Goal: Task Accomplishment & Management: Use online tool/utility

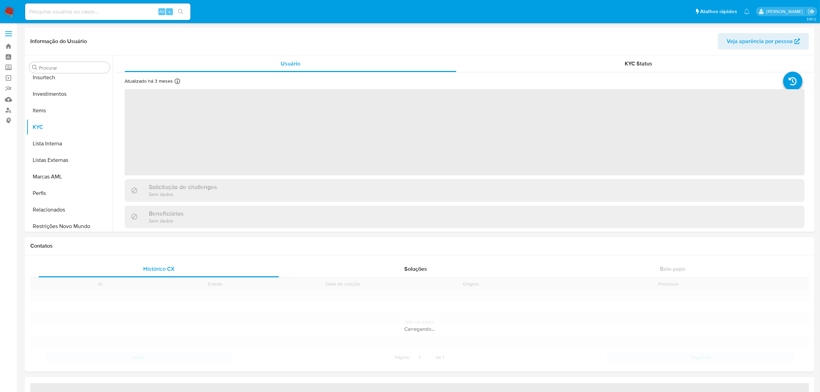
scroll to position [357, 0]
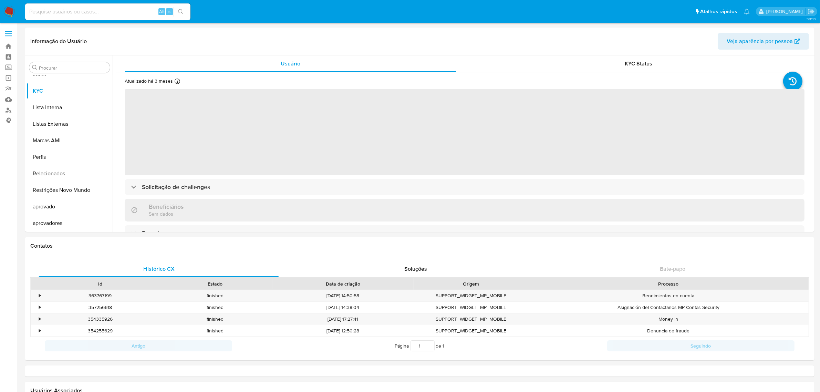
select select "10"
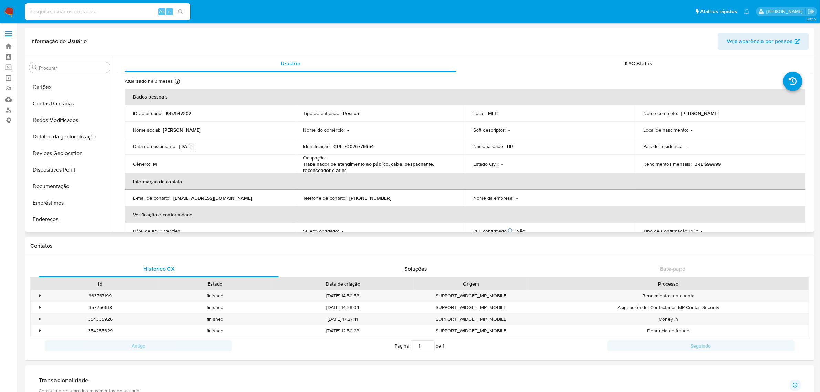
scroll to position [0, 0]
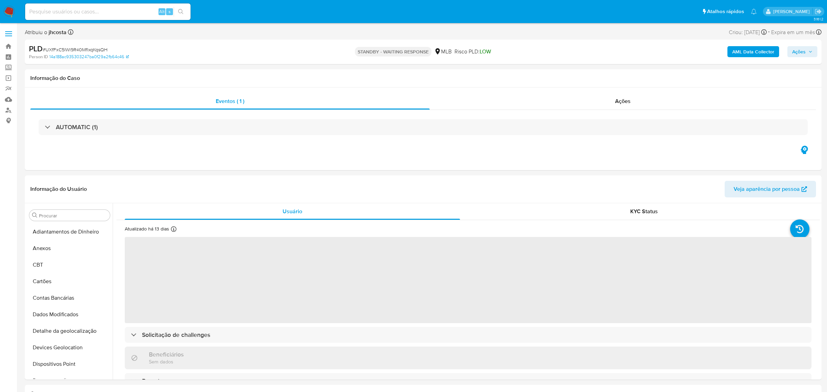
select select "10"
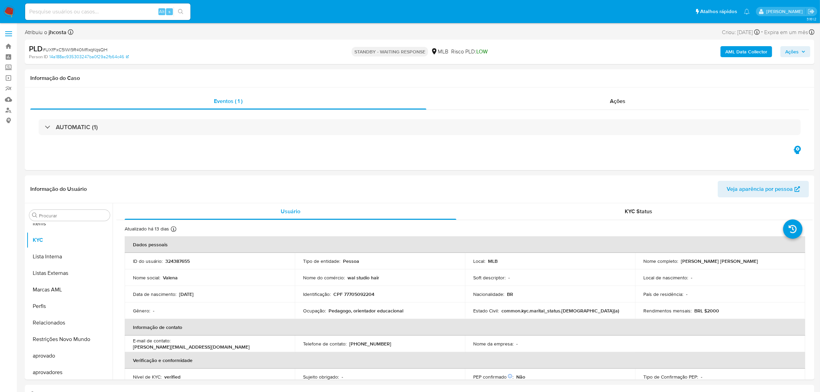
scroll to position [357, 0]
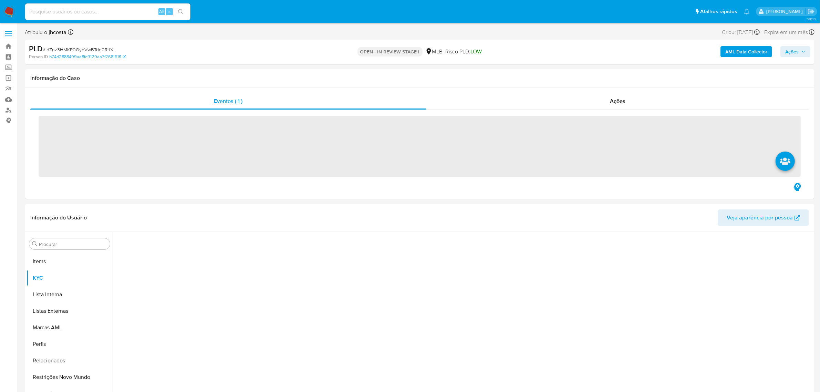
scroll to position [357, 0]
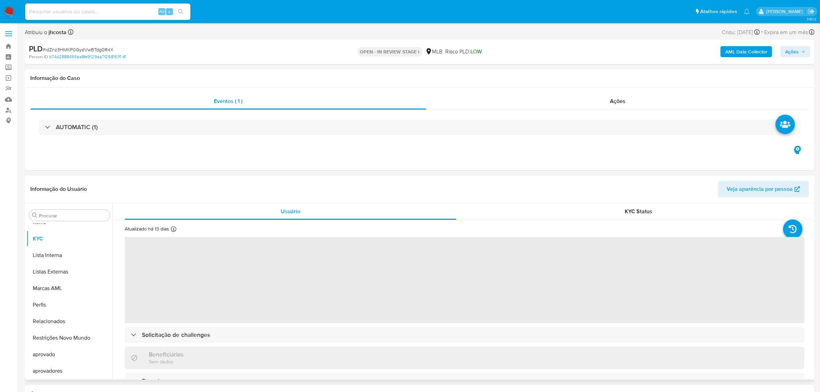
select select "10"
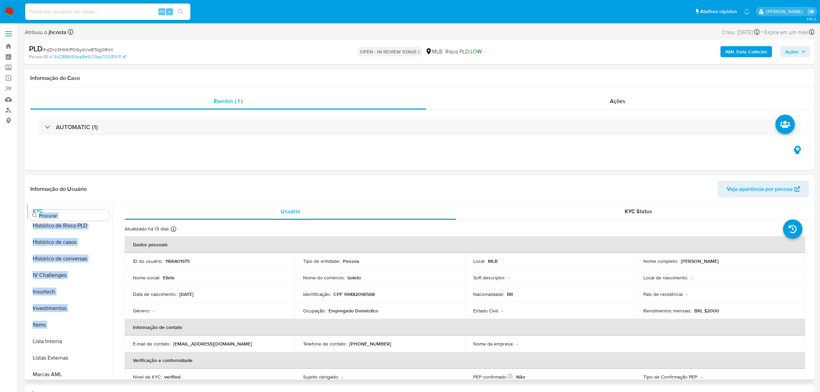
scroll to position [0, 0]
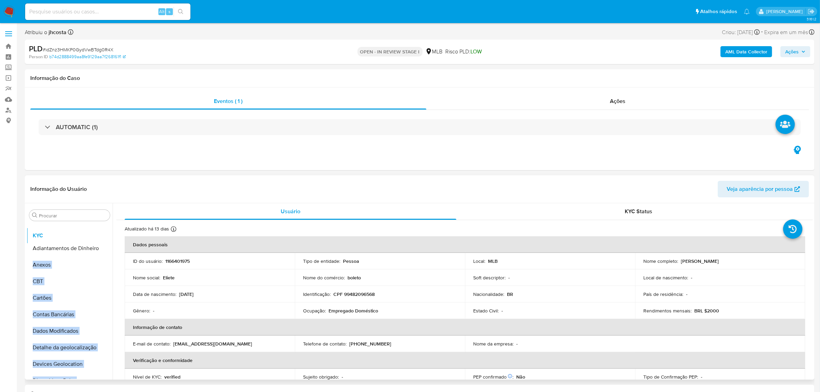
drag, startPoint x: 101, startPoint y: 327, endPoint x: 99, endPoint y: 237, distance: 89.6
click at [99, 237] on ul "Adiantamentos de Dinheiro Anexos CBT Cartões Contas Bancárias Dados Modificados…" at bounding box center [70, 301] width 86 height 155
click at [102, 268] on icon at bounding box center [105, 265] width 6 height 6
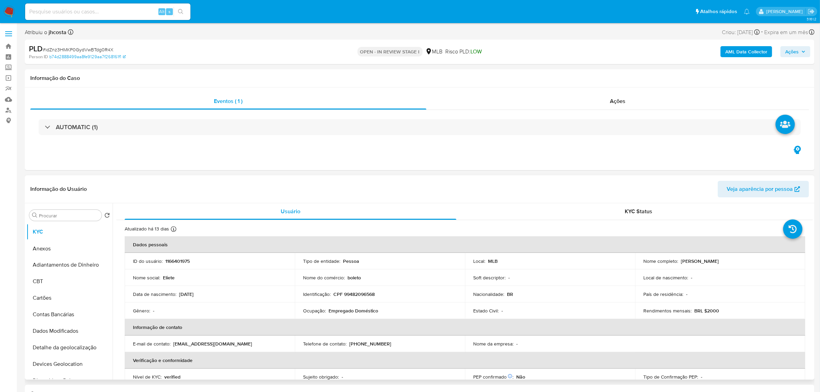
drag, startPoint x: 102, startPoint y: 267, endPoint x: 99, endPoint y: 250, distance: 17.2
click at [99, 250] on ul "KYC Adiantamentos de Dinheiro Anexos CBT Cartões Contas Bancárias Dados Modific…" at bounding box center [70, 301] width 86 height 155
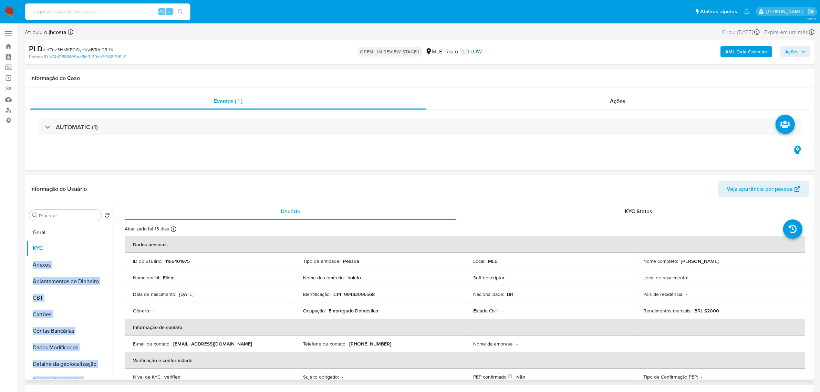
drag, startPoint x: 99, startPoint y: 265, endPoint x: 97, endPoint y: 235, distance: 30.0
click at [98, 235] on ul "KYC Anexos Adiantamentos de Dinheiro CBT Cartões Contas Bancárias Dados Modific…" at bounding box center [70, 301] width 86 height 155
drag, startPoint x: 101, startPoint y: 339, endPoint x: 102, endPoint y: 285, distance: 54.1
click at [102, 285] on ul "Geral KYC Anexos Adiantamentos de Dinheiro CBT Cartões Contas Bancárias Dados M…" at bounding box center [70, 301] width 86 height 155
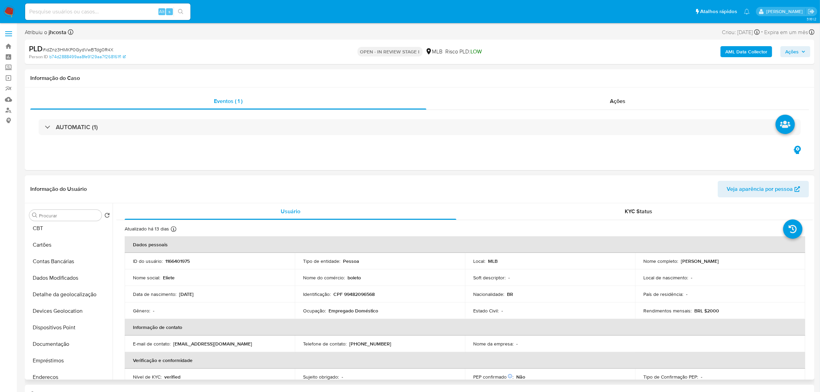
click at [160, 322] on th "Informação de contato" at bounding box center [465, 327] width 681 height 17
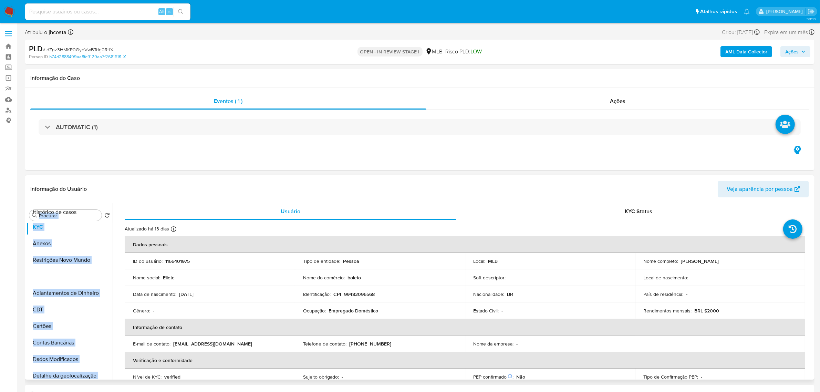
scroll to position [0, 0]
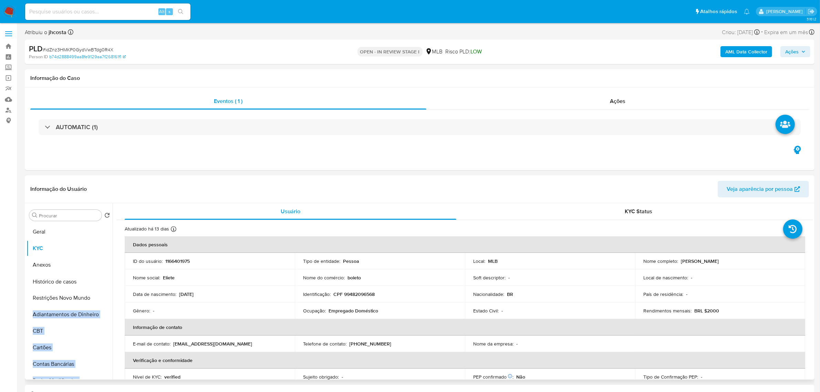
drag, startPoint x: 102, startPoint y: 359, endPoint x: 101, endPoint y: 283, distance: 75.8
click at [101, 283] on ul "Geral KYC Anexos Restrições Novo Mundo Adiantamentos de Dinheiro CBT Cartões Co…" at bounding box center [70, 301] width 86 height 155
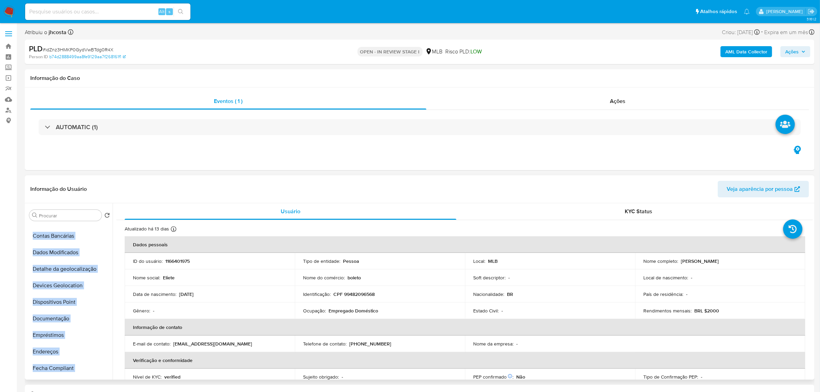
scroll to position [129, 0]
click at [103, 319] on icon at bounding box center [104, 317] width 4 height 3
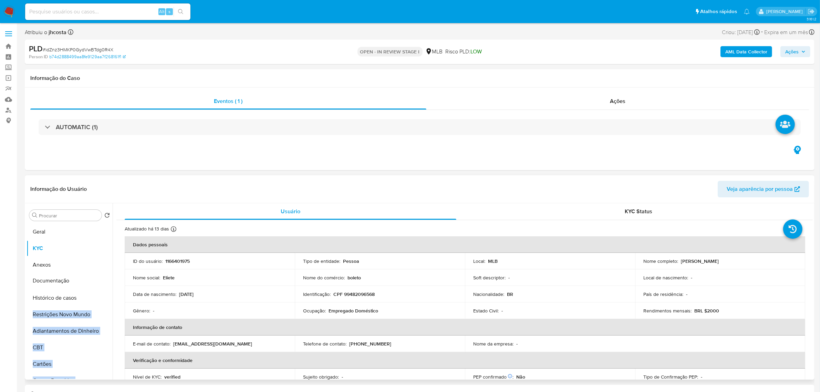
drag, startPoint x: 103, startPoint y: 319, endPoint x: 97, endPoint y: 283, distance: 37.0
click at [97, 283] on ul "Geral KYC Anexos Histórico de casos Restrições Novo Mundo Adiantamentos de Dinh…" at bounding box center [70, 301] width 86 height 155
drag, startPoint x: 100, startPoint y: 266, endPoint x: 110, endPoint y: 318, distance: 52.9
click at [110, 318] on ul "Geral KYC Anexos Documentação Histórico de casos Restrições Novo Mundo Adiantam…" at bounding box center [70, 301] width 86 height 155
click at [79, 335] on ul "Geral KYC Anexos Documentação Histórico de casos Endereços Restrições Novo Mund…" at bounding box center [70, 301] width 86 height 155
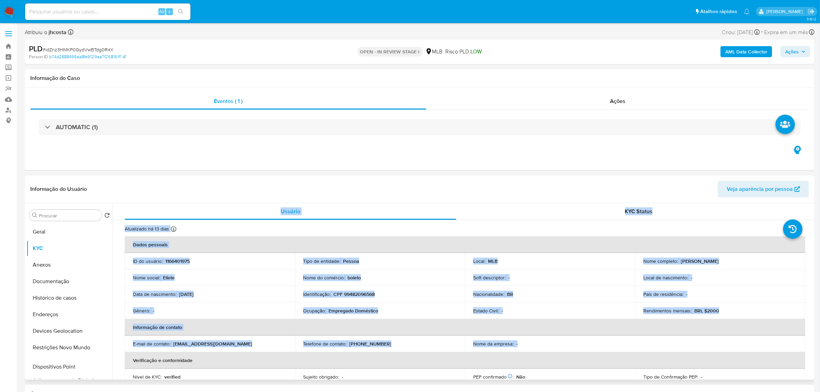
drag, startPoint x: 102, startPoint y: 292, endPoint x: 125, endPoint y: 367, distance: 78.8
click at [125, 367] on div "Procurar Retornar ao pedido padrão Geral KYC Anexos Documentação Histórico de c…" at bounding box center [420, 291] width 787 height 176
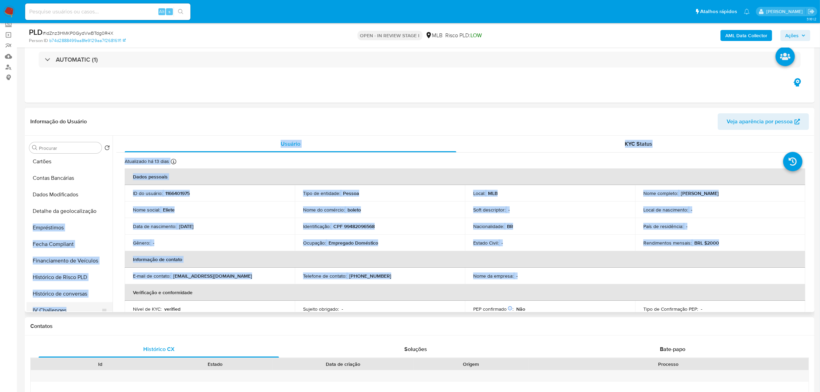
scroll to position [314, 0]
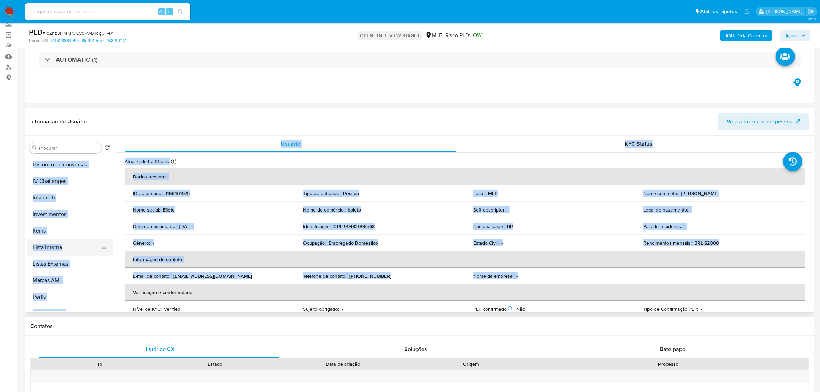
click at [69, 245] on button "Lista Interna" at bounding box center [67, 247] width 81 height 17
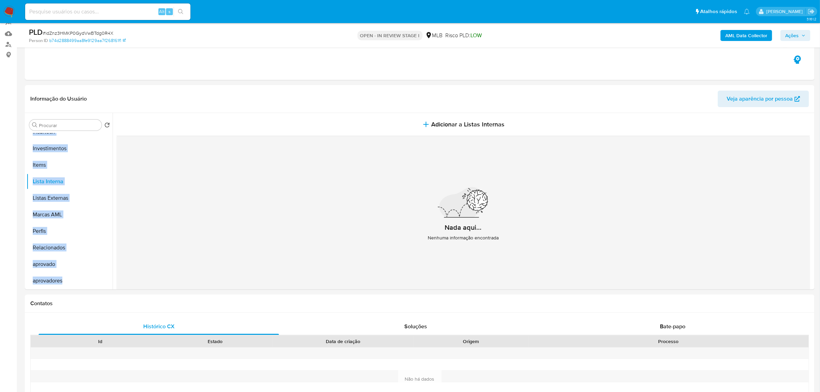
scroll to position [43, 0]
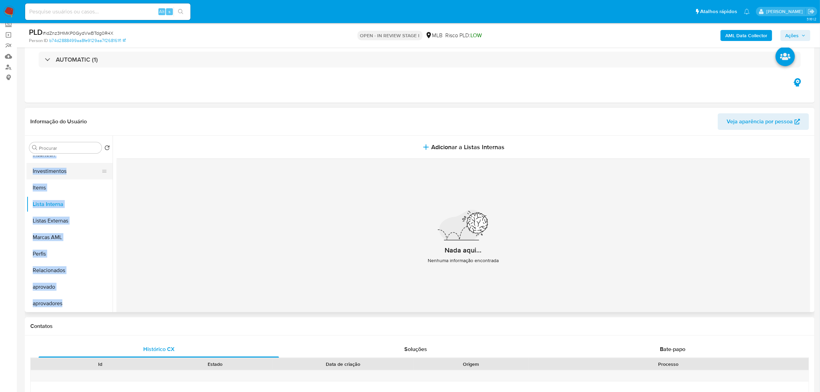
click at [52, 174] on button "Investimentos" at bounding box center [67, 171] width 81 height 17
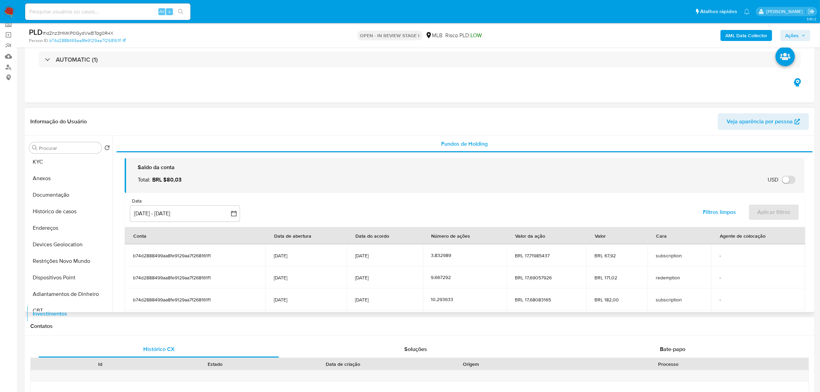
scroll to position [55, 0]
click at [125, 264] on td "b74d2888499aa8fe9129aa7f268161f1" at bounding box center [195, 255] width 141 height 22
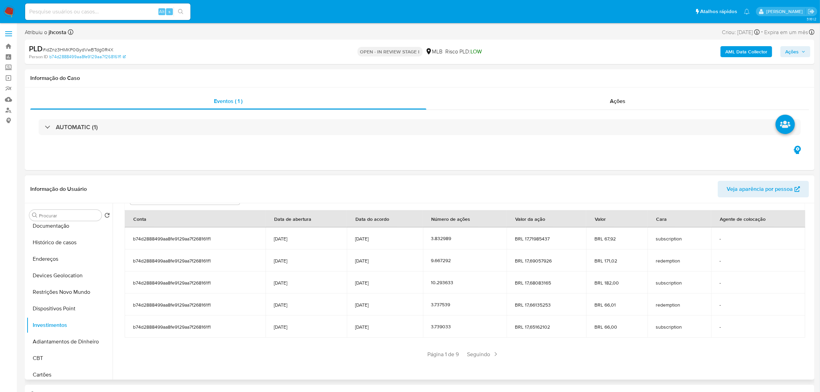
scroll to position [0, 0]
click at [11, 10] on img at bounding box center [9, 12] width 12 height 12
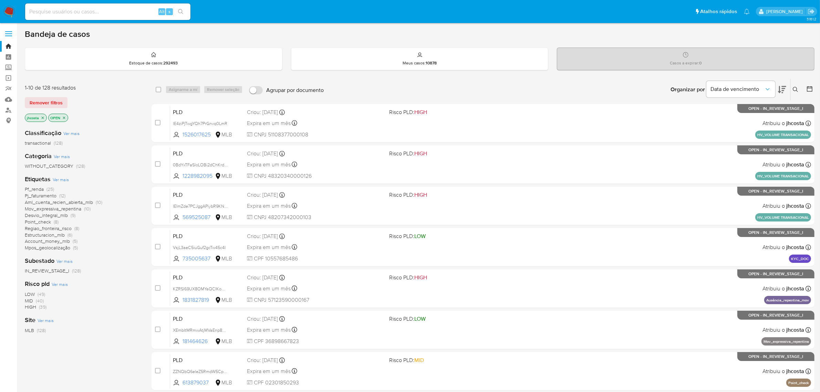
click at [64, 177] on span "Ver mais" at bounding box center [61, 179] width 16 height 6
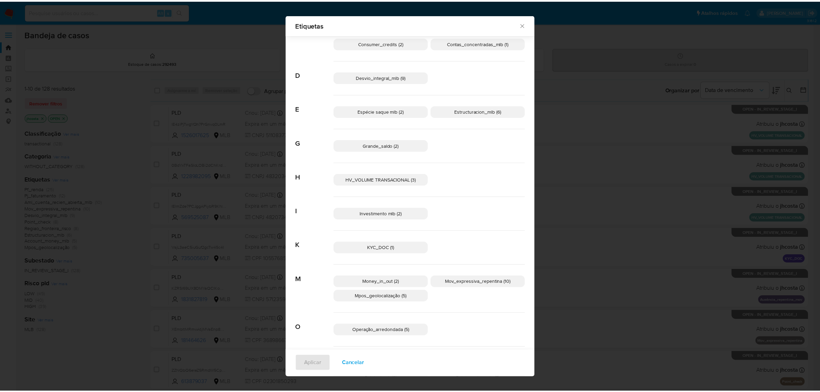
scroll to position [130, 0]
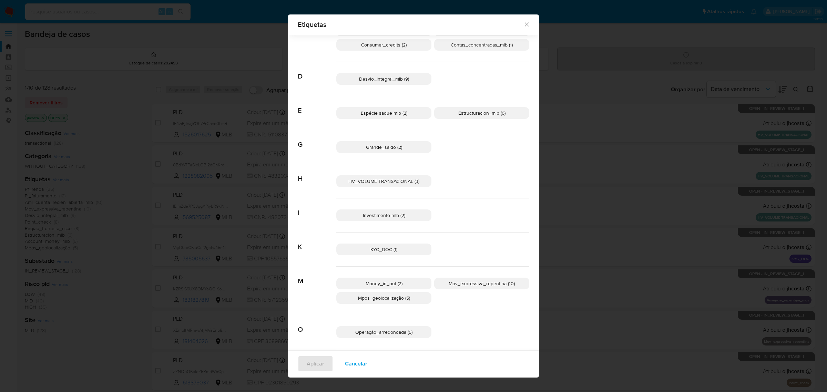
click at [392, 177] on p "HV_VOLUME TRANSACIONAL (3)" at bounding box center [383, 181] width 95 height 12
click at [316, 360] on span "Aplicar" at bounding box center [316, 363] width 18 height 15
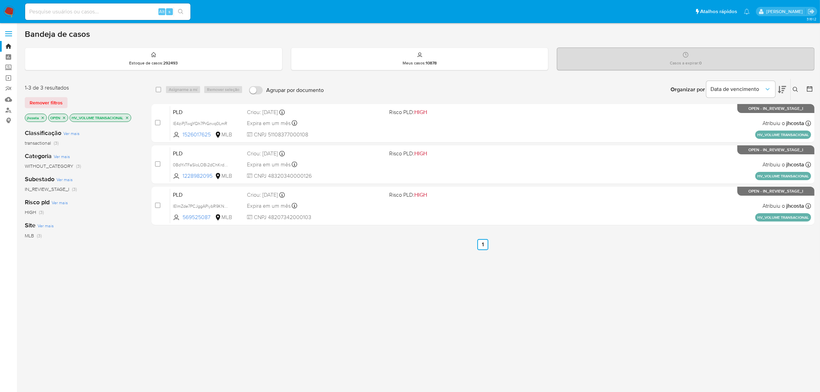
click at [128, 118] on icon "close-filter" at bounding box center [127, 118] width 4 height 4
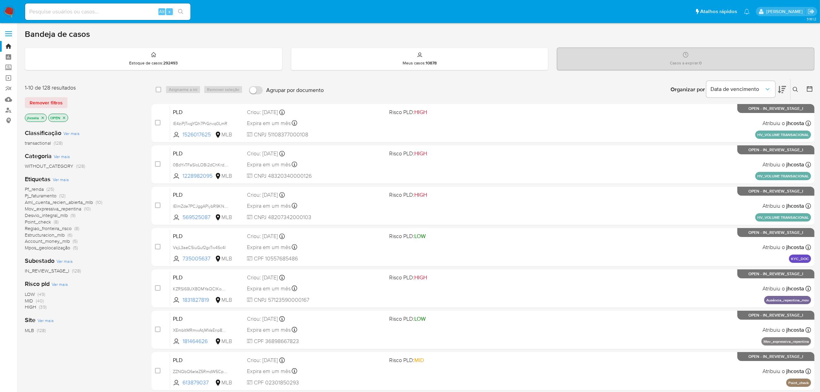
click at [38, 188] on span "Pf_renda" at bounding box center [34, 189] width 19 height 7
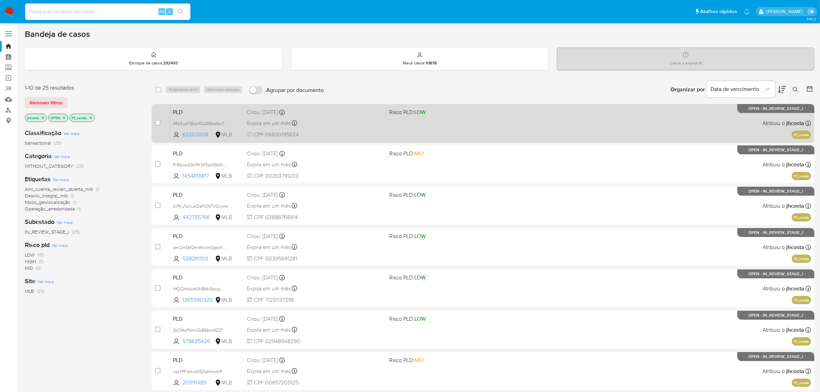
click at [487, 130] on div "PLD zRb3usYSblarfOd3Mse5w70c 62202008 MLB Risco PLD: LOW Criou: 12/09/2025 Crio…" at bounding box center [490, 123] width 641 height 35
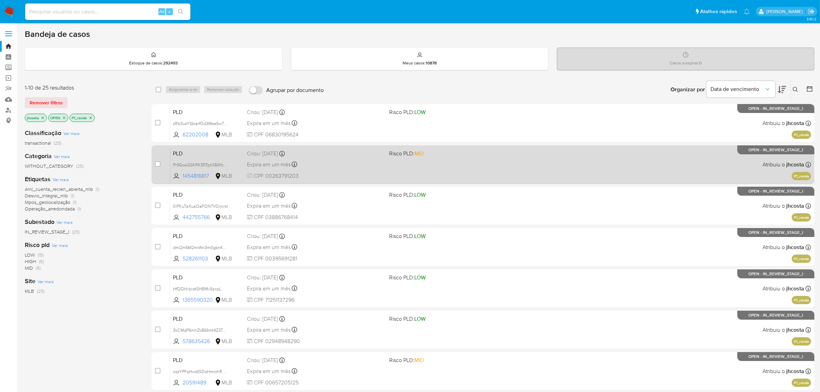
click at [467, 171] on div "PLD Pr9GoaGSKRK5FEptX8AYcnym 1454816817 MLB Risco PLD: MID Criou: 12/09/2025 Cr…" at bounding box center [490, 164] width 641 height 35
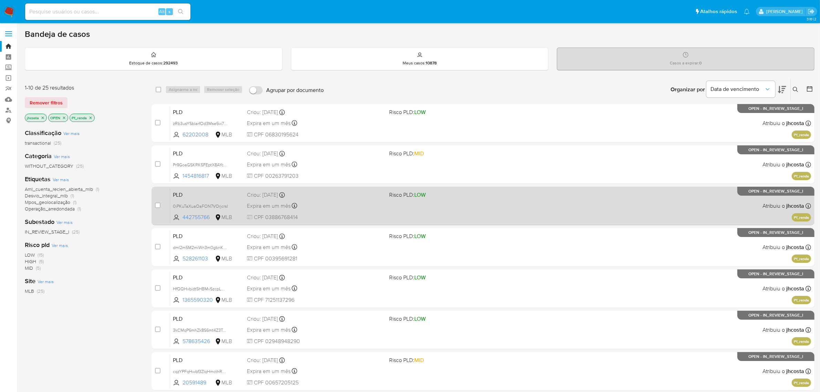
click at [469, 214] on div "PLD 0iPKuTaXuaOaFON7VOrjcrsI 442755766 MLB Risco PLD: LOW Criou: 12/09/2025 Cri…" at bounding box center [490, 205] width 641 height 35
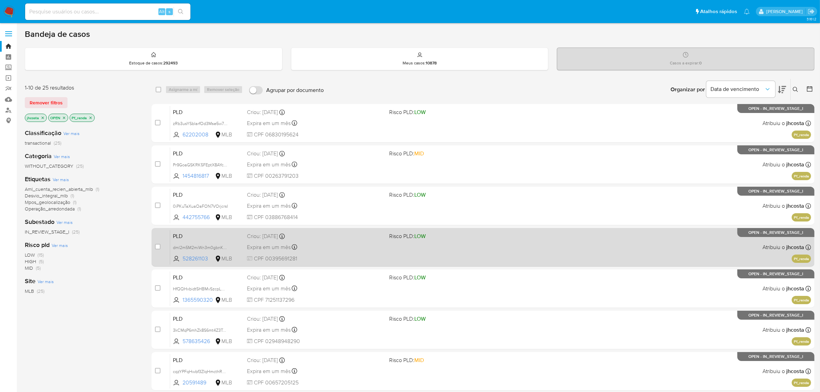
scroll to position [43, 0]
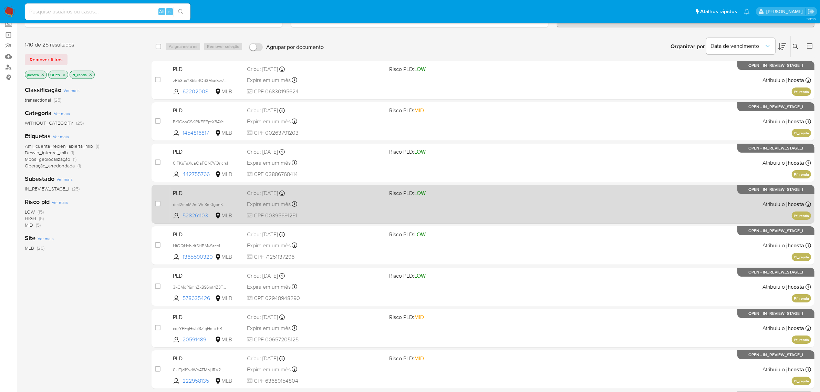
click at [426, 204] on span at bounding box center [457, 203] width 137 height 1
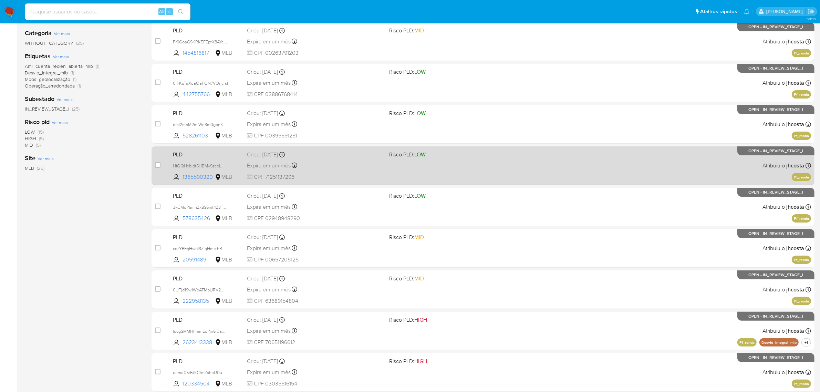
scroll to position [129, 0]
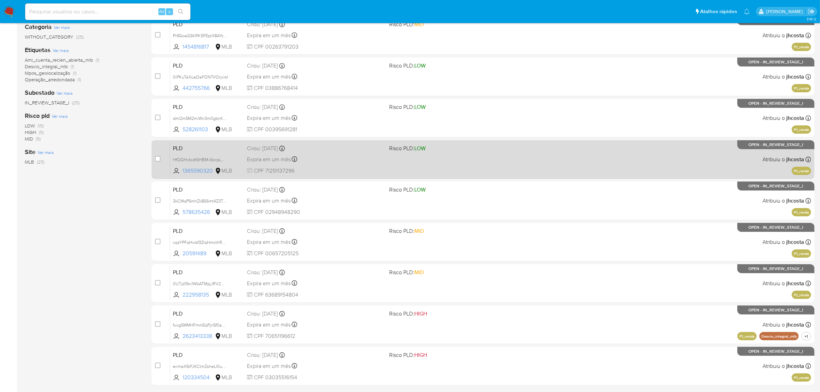
click at [405, 157] on div "PLD HfQQHxbidt5HBMvSzcpLMank 1365590320 MLB Risco PLD: LOW Criou: 12/09/2025 Cr…" at bounding box center [490, 159] width 641 height 35
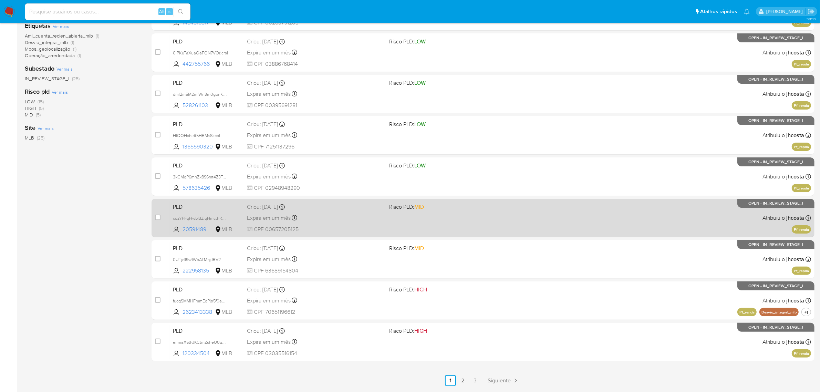
scroll to position [176, 0]
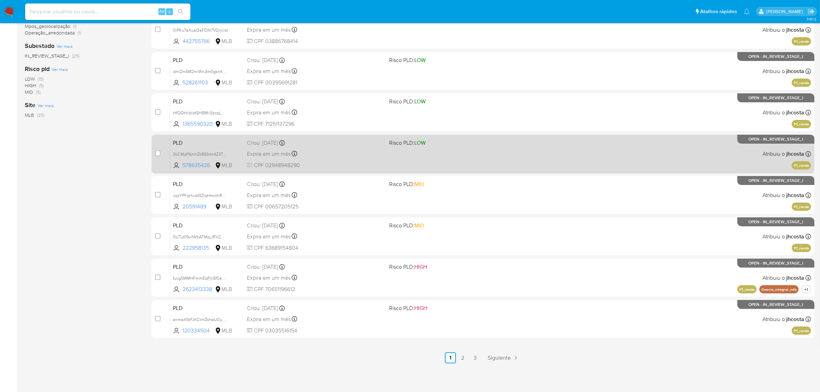
click at [395, 161] on div "PLD 3kCMqP6mhZk8S6mt4Z3ToX3t 578635426 MLB Risco PLD: LOW Criou: 12/09/2025 Cri…" at bounding box center [490, 153] width 641 height 35
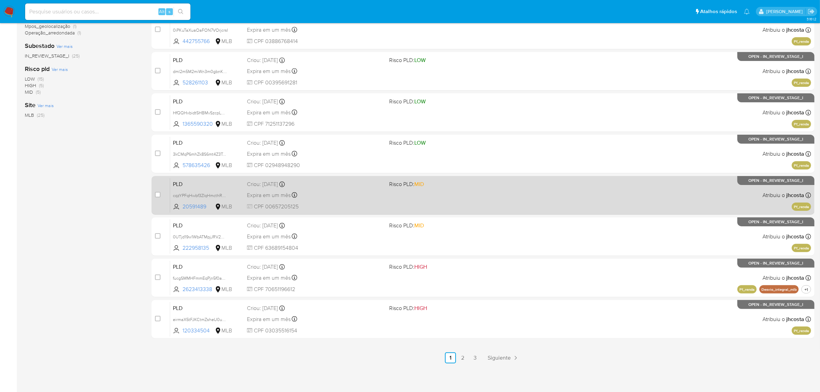
click at [397, 194] on span at bounding box center [457, 194] width 137 height 1
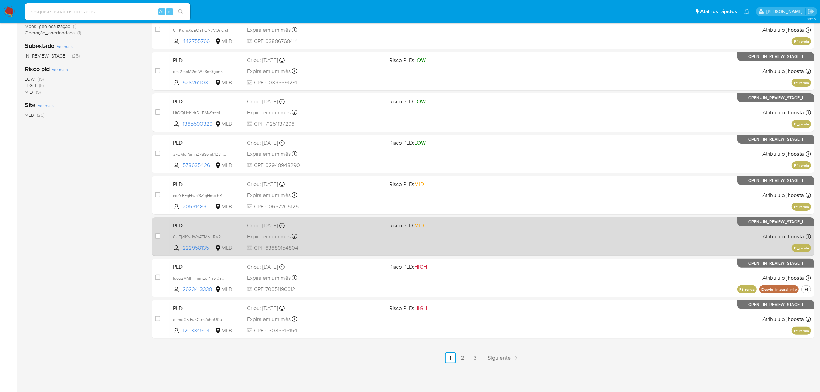
click at [416, 238] on div "PLD 0UTjd19w1WbATMpjJRV2WQGU 222958135 MLB Risco PLD: MID Criou: 12/09/2025 Cri…" at bounding box center [490, 236] width 641 height 35
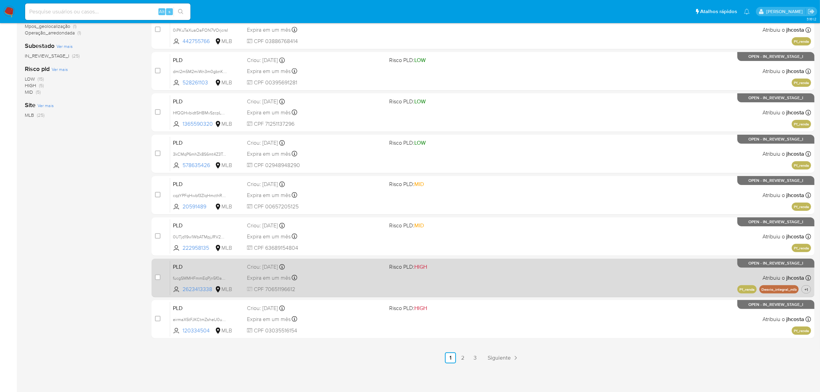
click at [420, 277] on span at bounding box center [457, 277] width 137 height 1
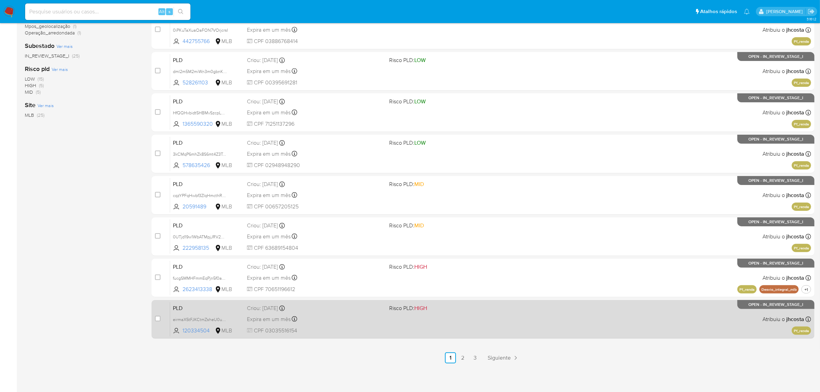
click at [416, 319] on div "PLD eirmaX5tFJKCtmZsheU0u3Uf 120334504 MLB Risco PLD: HIGH Criou: 12/09/2025 Cr…" at bounding box center [490, 319] width 641 height 35
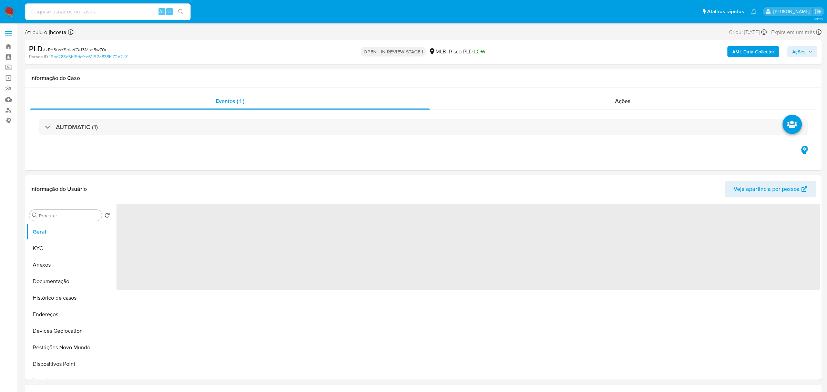
select select "10"
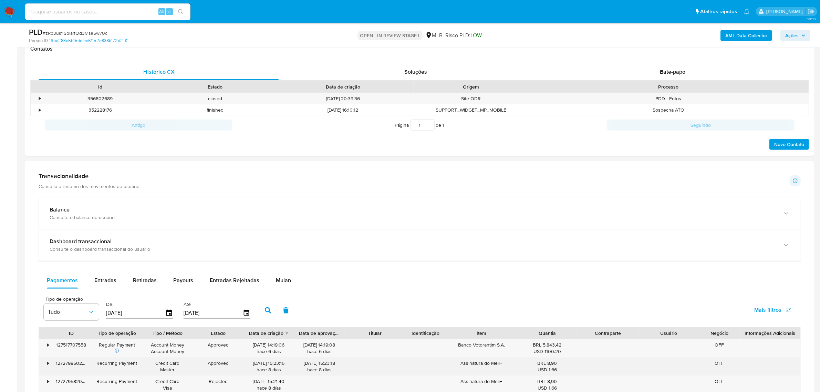
scroll to position [474, 0]
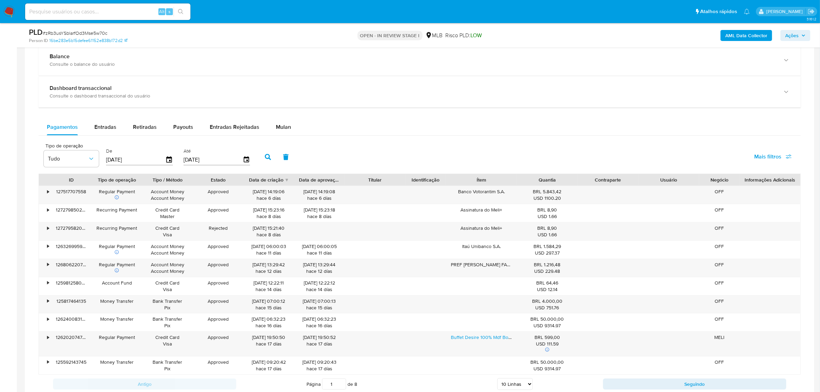
click at [293, 115] on div "Balance Consulte o balance do usuário Dashboard transaccional Consulte o dashbo…" at bounding box center [420, 218] width 763 height 349
click at [285, 126] on span "Mulan" at bounding box center [283, 127] width 15 height 8
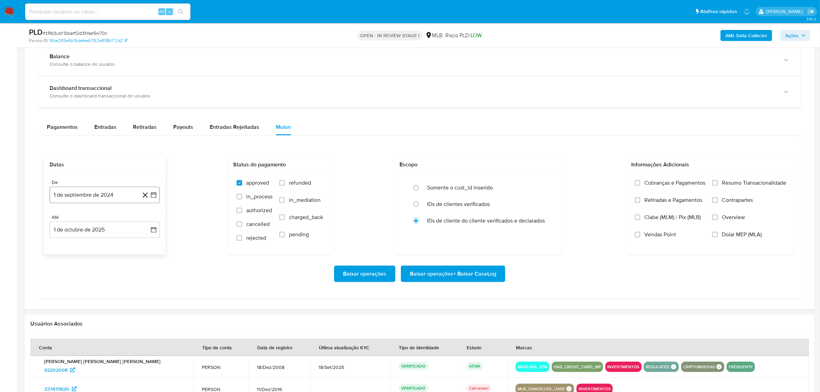
click at [99, 194] on button "1 de septiembre de 2024" at bounding box center [105, 195] width 110 height 17
click at [117, 220] on span "septiembre 2024" at bounding box center [101, 219] width 42 height 7
click at [144, 221] on icon "Año siguiente" at bounding box center [146, 220] width 8 height 8
click at [107, 284] on span "ago" at bounding box center [104, 284] width 9 height 6
click at [120, 243] on button "1" at bounding box center [118, 245] width 11 height 11
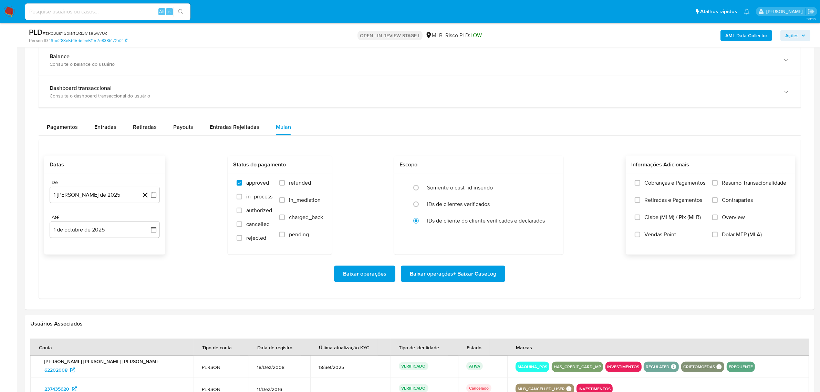
click at [723, 188] on label "Resumo Transacionalidade" at bounding box center [750, 188] width 74 height 17
click at [718, 186] on input "Resumo Transacionalidade" at bounding box center [716, 183] width 6 height 6
click at [475, 274] on span "Baixar operações + Baixar CaseLog" at bounding box center [453, 273] width 86 height 15
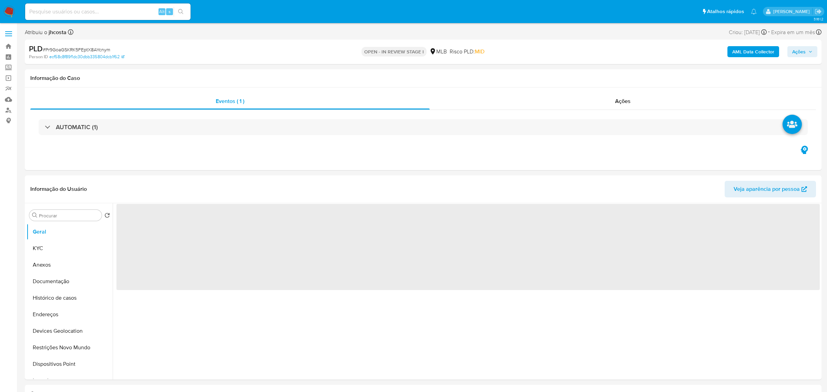
select select "10"
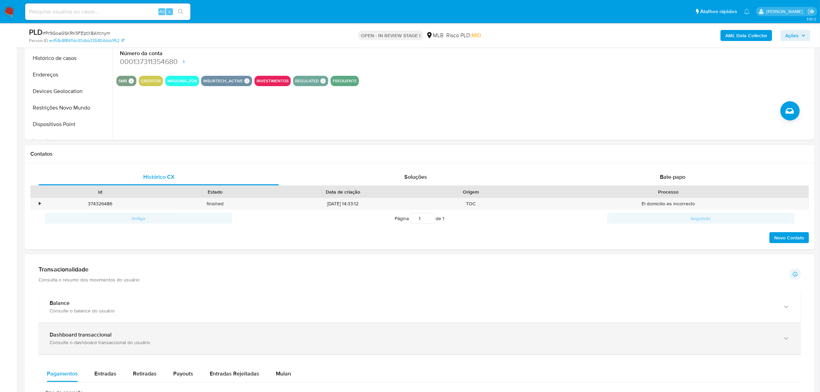
scroll to position [431, 0]
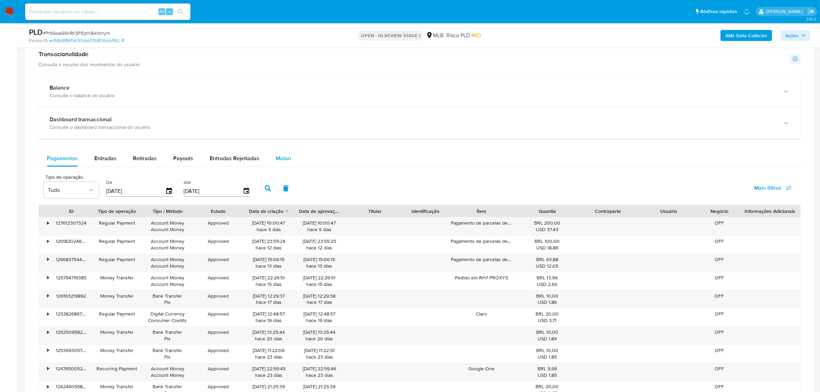
click at [282, 157] on span "Mulan" at bounding box center [283, 158] width 15 height 8
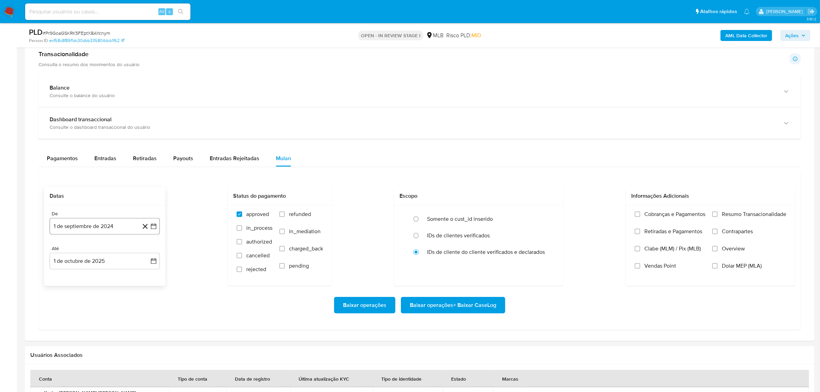
click at [101, 225] on button "1 de septiembre de 2024" at bounding box center [105, 226] width 110 height 17
click at [113, 252] on span "septiembre 2024" at bounding box center [101, 251] width 42 height 7
click at [145, 253] on icon "Año siguiente" at bounding box center [146, 251] width 8 height 8
click at [105, 317] on span "ago" at bounding box center [104, 315] width 9 height 6
click at [118, 278] on button "1" at bounding box center [118, 276] width 11 height 11
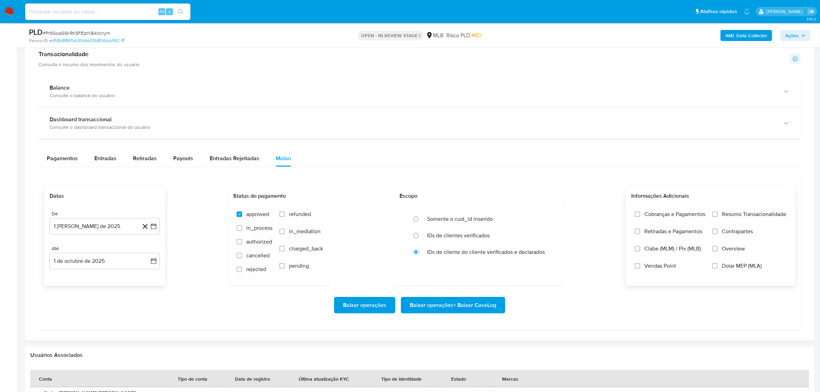
click at [720, 216] on label "Resumo Transacionalidade" at bounding box center [750, 219] width 74 height 17
click at [718, 216] on input "Resumo Transacionalidade" at bounding box center [716, 215] width 6 height 6
click at [442, 310] on span "Baixar operações + Baixar CaseLog" at bounding box center [453, 305] width 86 height 15
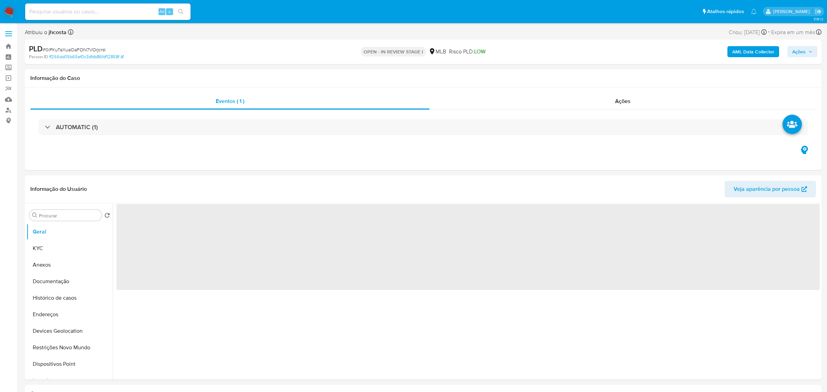
select select "10"
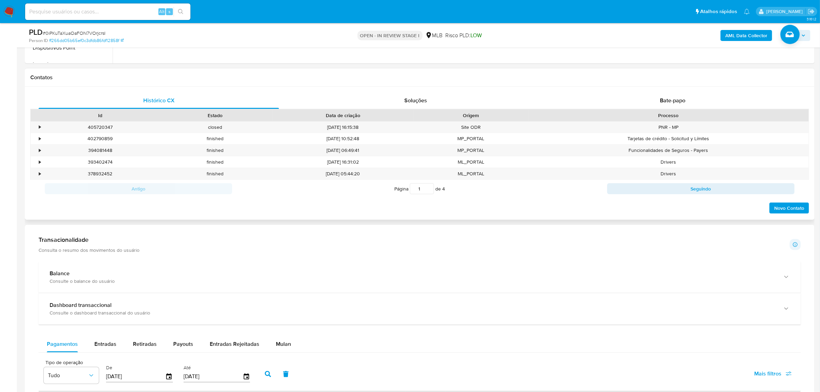
scroll to position [388, 0]
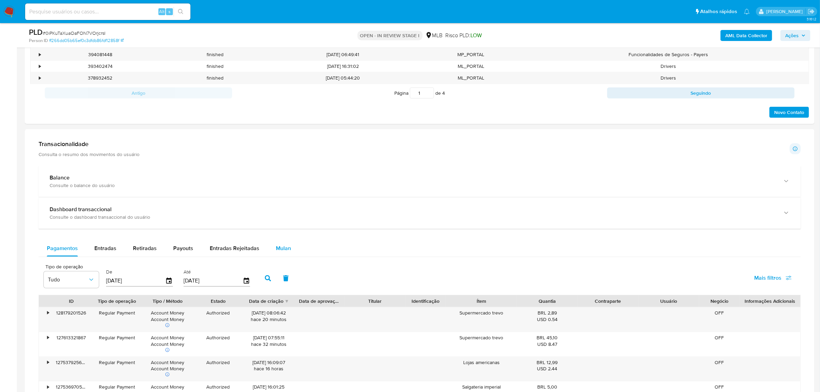
click at [288, 247] on span "Mulan" at bounding box center [283, 248] width 15 height 8
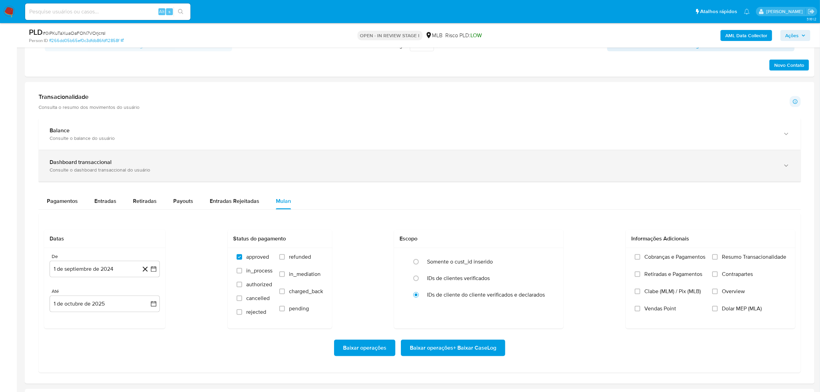
scroll to position [517, 0]
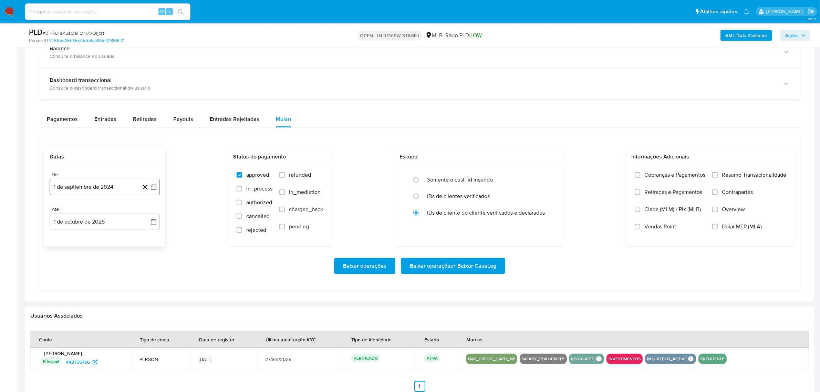
click at [94, 182] on button "1 de septiembre de 2024" at bounding box center [105, 187] width 110 height 17
click at [112, 213] on span "septiembre 2024" at bounding box center [101, 211] width 42 height 7
click at [143, 212] on icon "Año siguiente" at bounding box center [146, 212] width 8 height 8
click at [104, 280] on button "ago" at bounding box center [103, 275] width 19 height 11
click at [125, 237] on tr "1 2 3" at bounding box center [105, 237] width 94 height 11
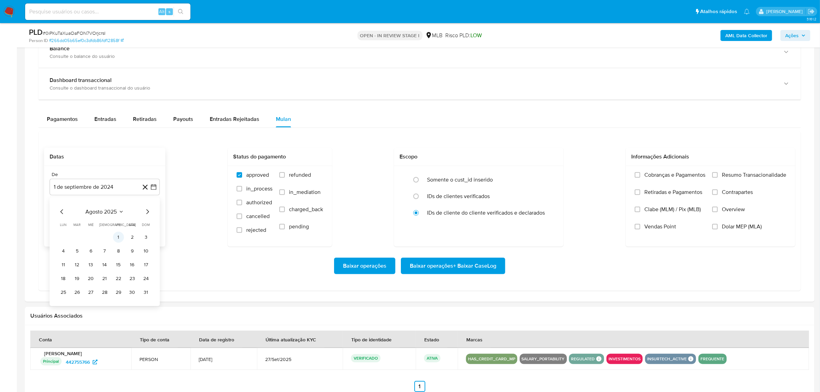
click at [118, 237] on button "1" at bounding box center [118, 237] width 11 height 11
click at [736, 174] on span "Resumo Transacionalidade" at bounding box center [754, 175] width 64 height 7
click at [718, 174] on input "Resumo Transacionalidade" at bounding box center [716, 175] width 6 height 6
click at [476, 268] on span "Baixar operações + Baixar CaseLog" at bounding box center [453, 265] width 86 height 15
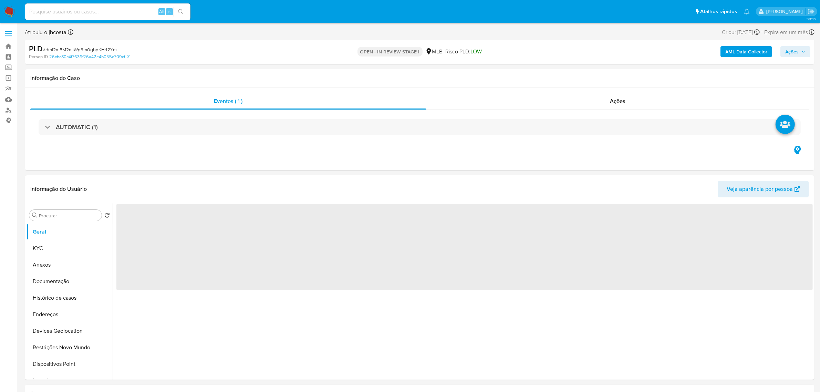
select select "10"
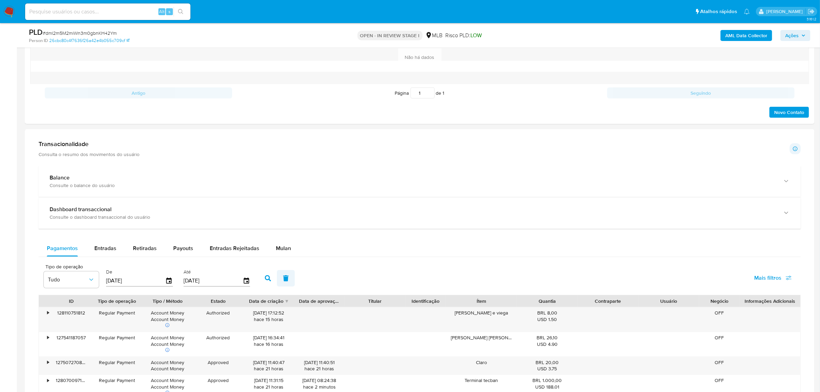
scroll to position [474, 0]
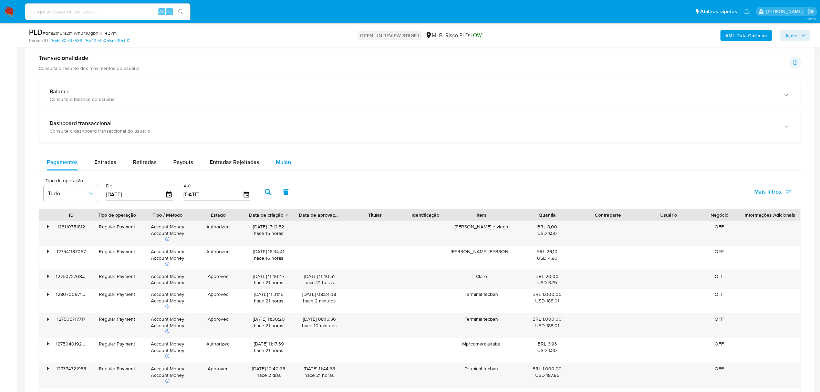
click at [276, 156] on div "Mulan" at bounding box center [283, 162] width 15 height 17
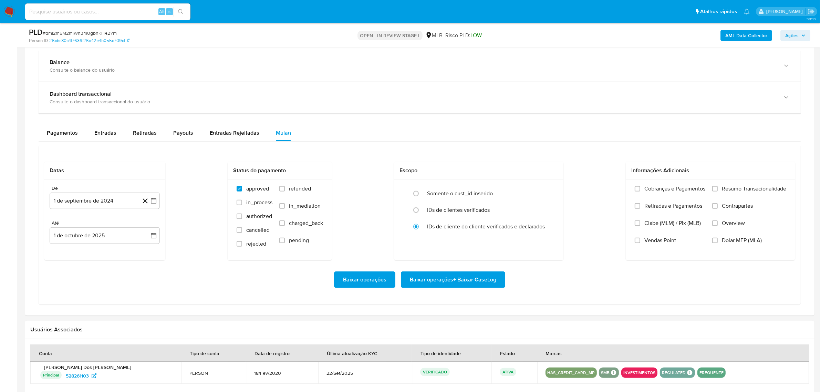
scroll to position [517, 0]
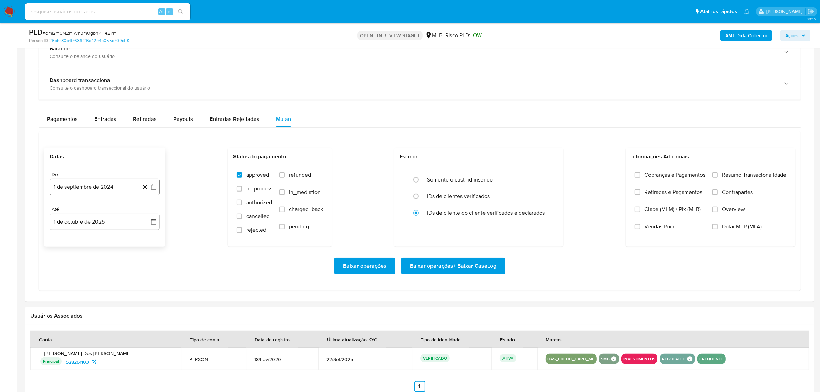
click at [105, 187] on button "1 de septiembre de 2024" at bounding box center [105, 187] width 110 height 17
click at [113, 215] on span "septiembre 2024" at bounding box center [101, 211] width 42 height 7
click at [146, 214] on icon "Año siguiente" at bounding box center [146, 211] width 3 height 5
click at [109, 279] on button "ago" at bounding box center [103, 275] width 19 height 11
click at [121, 238] on button "1" at bounding box center [118, 237] width 11 height 11
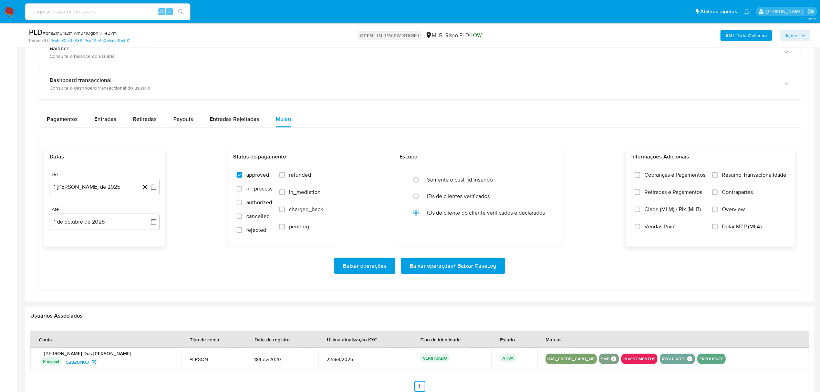
click at [756, 174] on span "Resumo Transacionalidade" at bounding box center [754, 175] width 64 height 7
click at [718, 174] on input "Resumo Transacionalidade" at bounding box center [716, 175] width 6 height 6
click at [422, 264] on span "Baixar operações + Baixar CaseLog" at bounding box center [453, 265] width 86 height 15
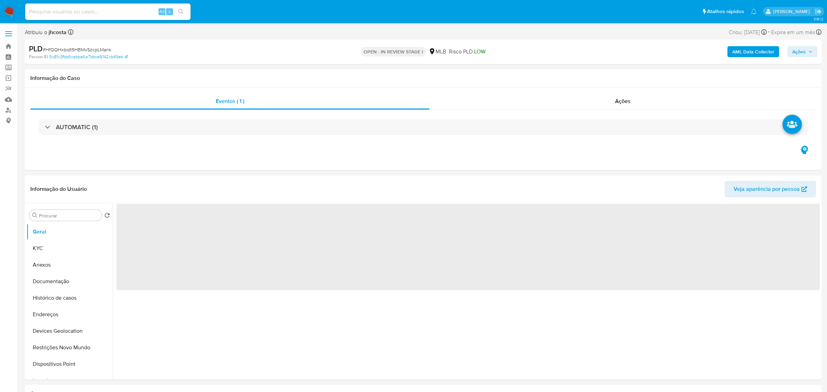
select select "10"
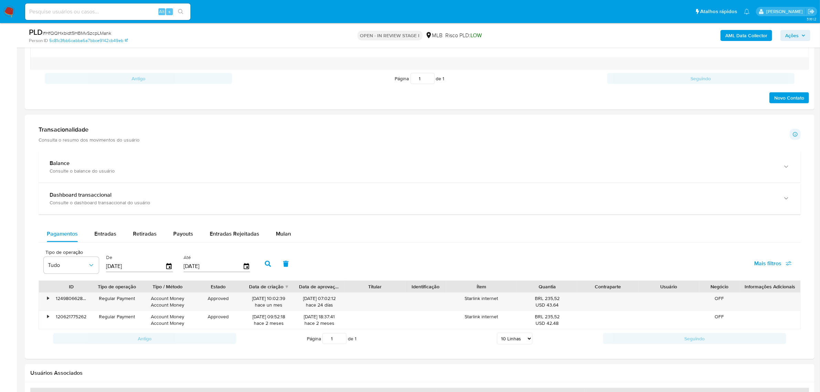
scroll to position [517, 0]
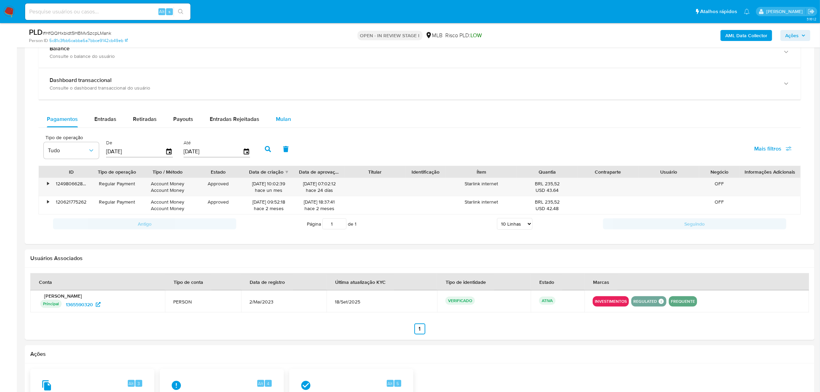
click at [276, 127] on div "Mulan" at bounding box center [283, 119] width 15 height 17
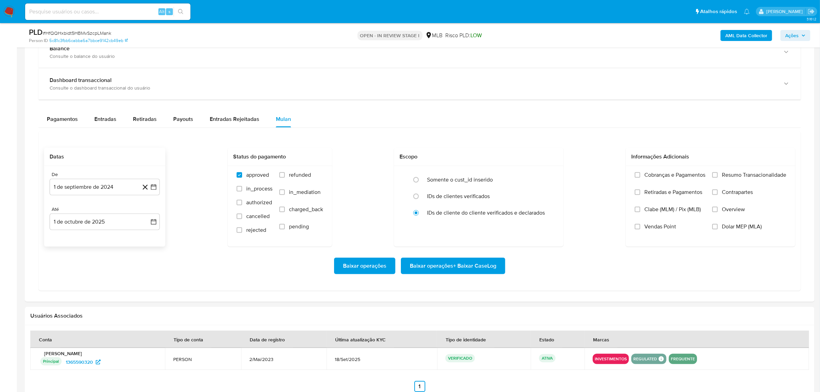
click at [87, 192] on button "1 de septiembre de 2024" at bounding box center [105, 187] width 110 height 17
click at [115, 216] on div "septiembre 2024" at bounding box center [105, 212] width 94 height 8
click at [116, 212] on span "septiembre 2024" at bounding box center [101, 211] width 42 height 7
click at [146, 213] on icon "Año siguiente" at bounding box center [146, 212] width 8 height 8
click at [102, 281] on button "ago" at bounding box center [103, 275] width 19 height 11
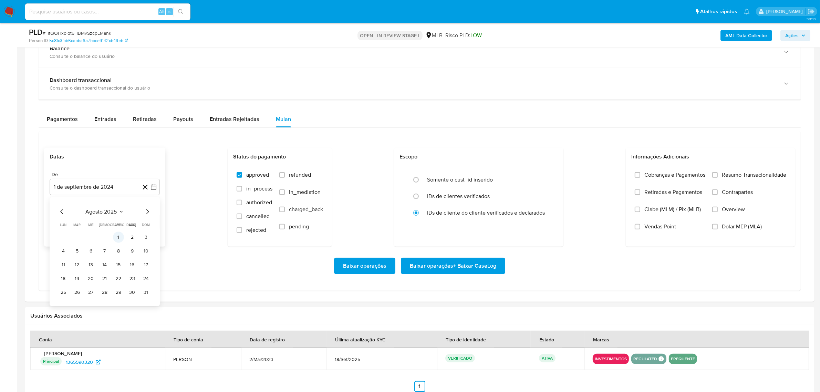
click at [116, 238] on button "1" at bounding box center [118, 237] width 11 height 11
click at [734, 178] on span "Resumo Transacionalidade" at bounding box center [754, 175] width 64 height 7
click at [718, 178] on input "Resumo Transacionalidade" at bounding box center [716, 175] width 6 height 6
click at [452, 266] on span "Baixar operações + Baixar CaseLog" at bounding box center [453, 265] width 86 height 15
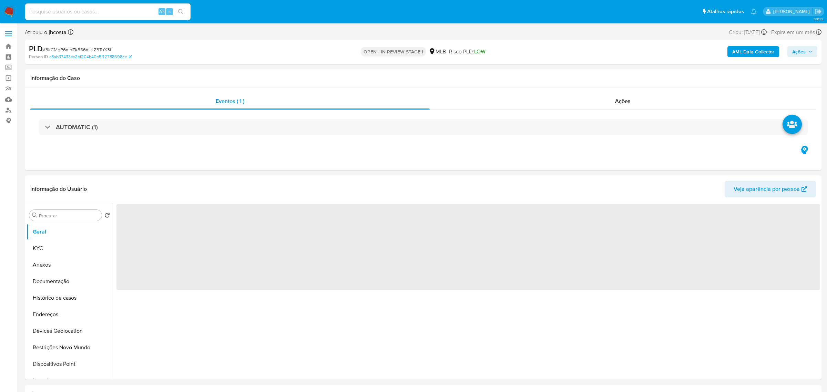
select select "10"
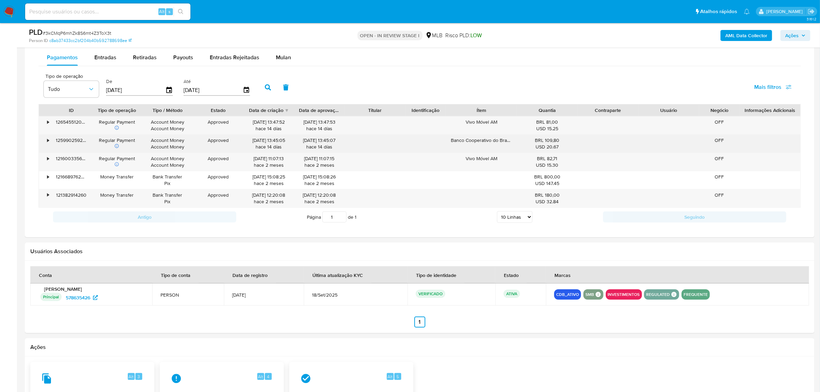
scroll to position [517, 0]
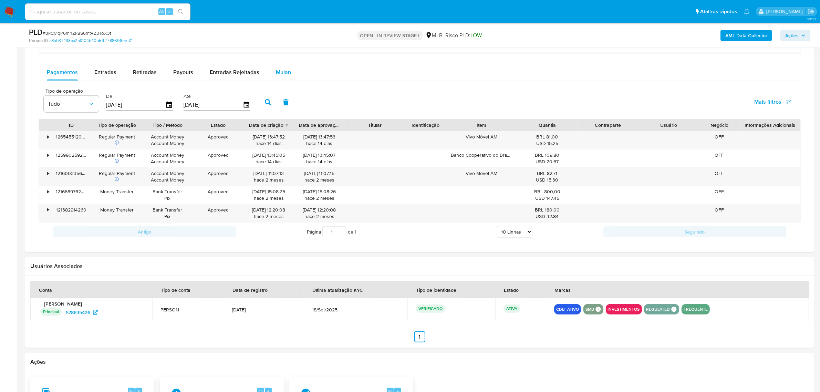
click at [278, 72] on span "Mulan" at bounding box center [283, 72] width 15 height 8
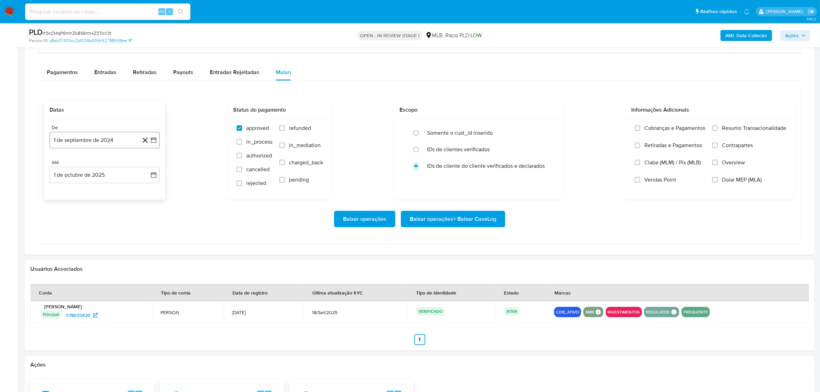
click at [109, 137] on button "1 de septiembre de 2024" at bounding box center [105, 140] width 110 height 17
click at [115, 165] on span "septiembre 2024" at bounding box center [101, 165] width 42 height 7
click at [147, 164] on icon "Año siguiente" at bounding box center [146, 165] width 8 height 8
click at [106, 228] on span "ago" at bounding box center [104, 229] width 9 height 6
click at [115, 195] on button "1" at bounding box center [118, 190] width 11 height 11
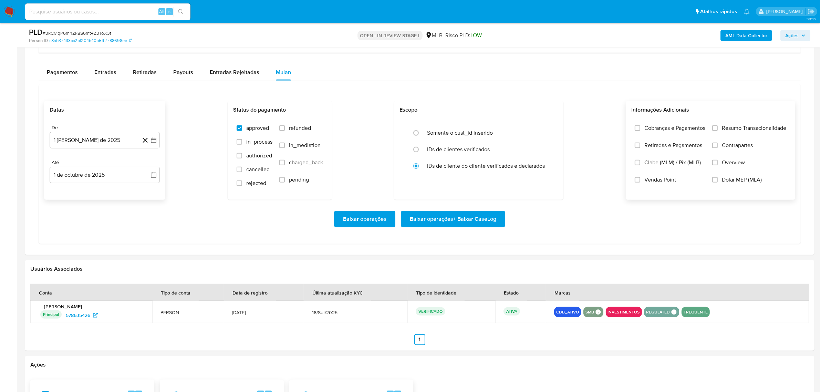
click at [736, 128] on span "Resumo Transacionalidade" at bounding box center [754, 128] width 64 height 7
click at [718, 128] on input "Resumo Transacionalidade" at bounding box center [716, 128] width 6 height 6
click at [470, 219] on span "Baixar operações + Baixar CaseLog" at bounding box center [453, 219] width 86 height 15
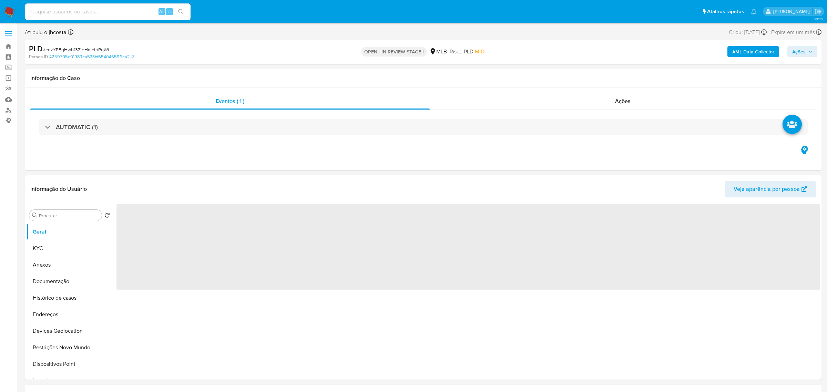
select select "10"
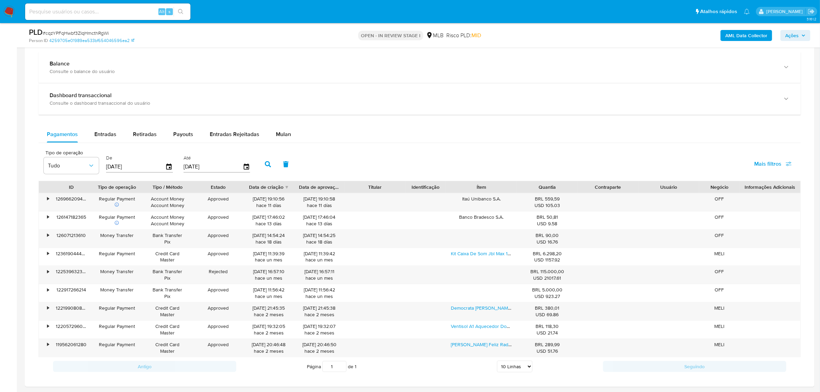
scroll to position [517, 0]
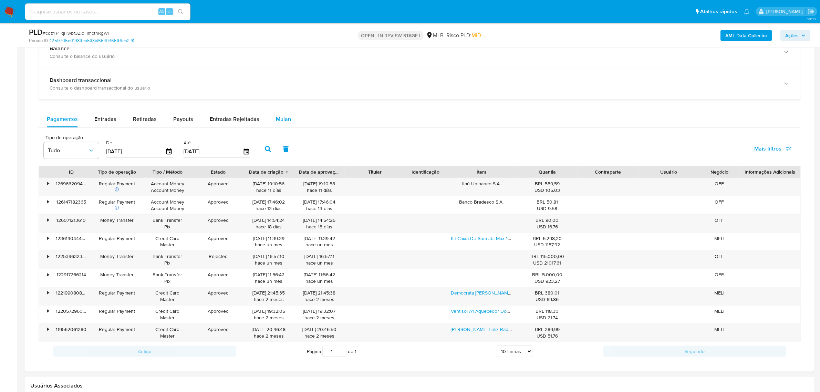
click at [286, 122] on span "Mulan" at bounding box center [283, 119] width 15 height 8
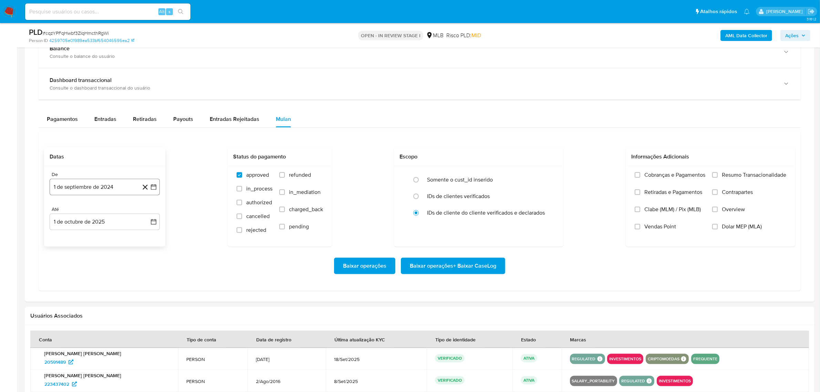
click at [95, 186] on button "1 de septiembre de 2024" at bounding box center [105, 187] width 110 height 17
click at [116, 213] on span "septiembre 2024" at bounding box center [101, 211] width 42 height 7
click at [146, 214] on icon "Año siguiente" at bounding box center [146, 212] width 8 height 8
click at [110, 276] on button "ago" at bounding box center [103, 275] width 19 height 11
click at [117, 236] on button "1" at bounding box center [118, 237] width 11 height 11
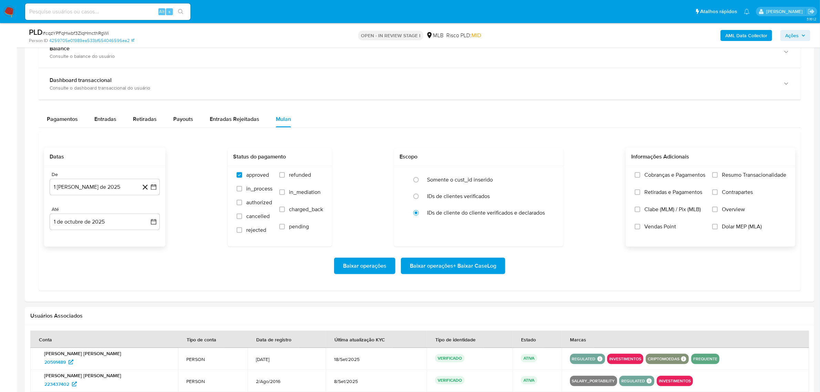
click at [749, 176] on span "Resumo Transacionalidade" at bounding box center [754, 175] width 64 height 7
click at [718, 176] on input "Resumo Transacionalidade" at bounding box center [716, 175] width 6 height 6
click at [457, 259] on div "Baixar operações Baixar operações + Baixar CaseLog" at bounding box center [419, 266] width 751 height 39
click at [456, 262] on span "Baixar operações + Baixar CaseLog" at bounding box center [453, 265] width 86 height 15
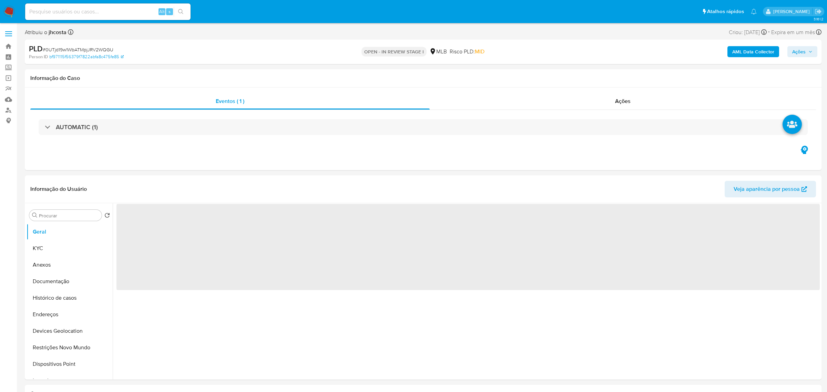
select select "10"
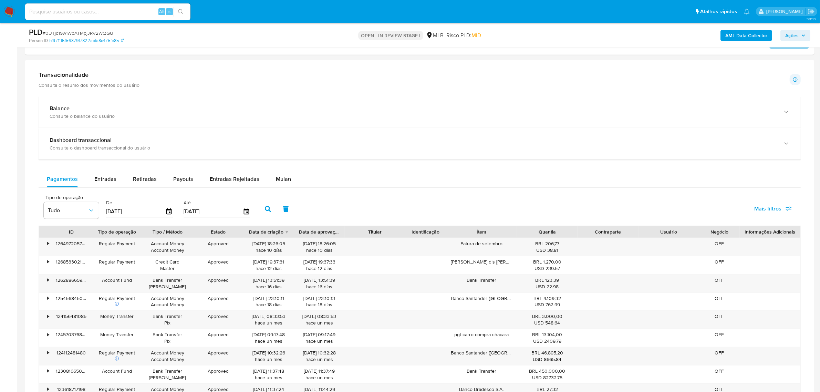
scroll to position [474, 0]
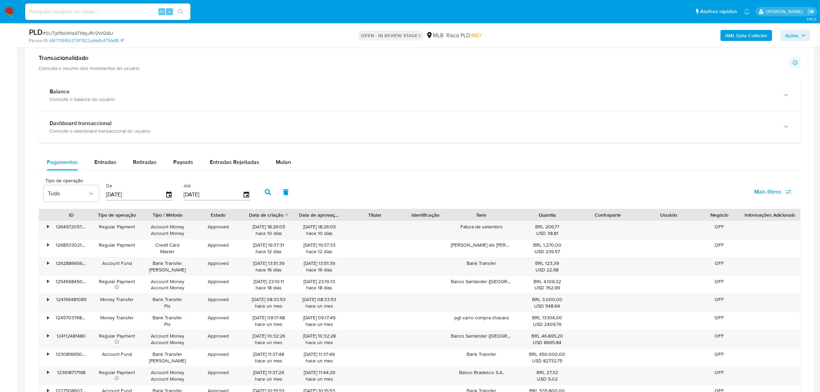
click at [280, 166] on span "Mulan" at bounding box center [283, 162] width 15 height 8
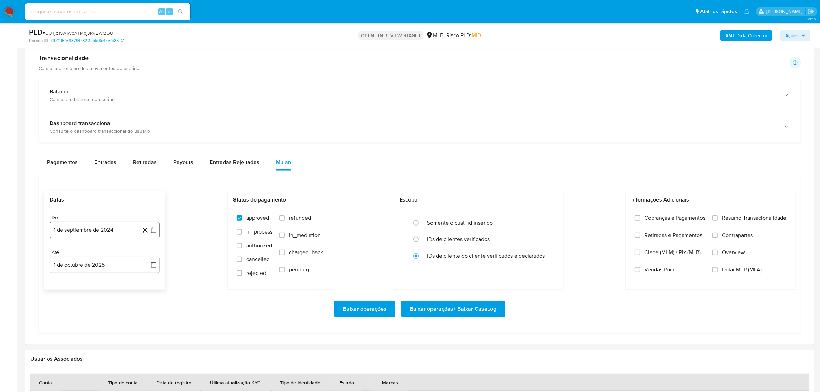
click at [99, 228] on button "1 de septiembre de 2024" at bounding box center [105, 230] width 110 height 17
click at [109, 255] on span "septiembre 2024" at bounding box center [101, 255] width 42 height 7
click at [145, 255] on icon "Año siguiente" at bounding box center [146, 255] width 8 height 8
click at [103, 323] on button "ago" at bounding box center [103, 318] width 19 height 11
click at [117, 279] on button "1" at bounding box center [118, 280] width 11 height 11
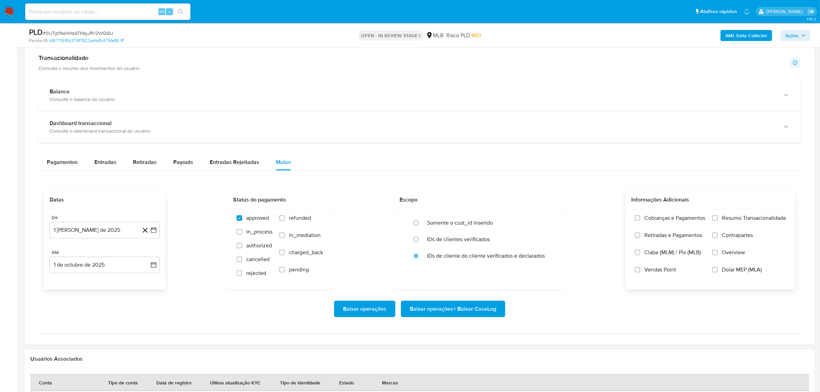
click at [725, 223] on label "Resumo Transacionalidade" at bounding box center [750, 223] width 74 height 17
click at [718, 221] on input "Resumo Transacionalidade" at bounding box center [716, 218] width 6 height 6
click at [449, 312] on span "Baixar operações + Baixar CaseLog" at bounding box center [453, 308] width 86 height 15
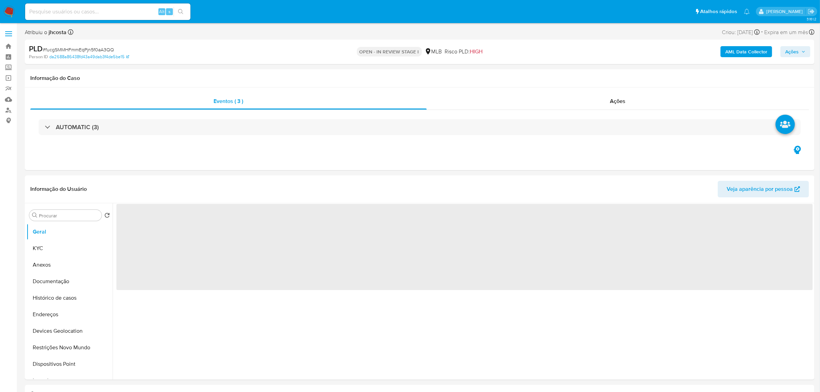
select select "10"
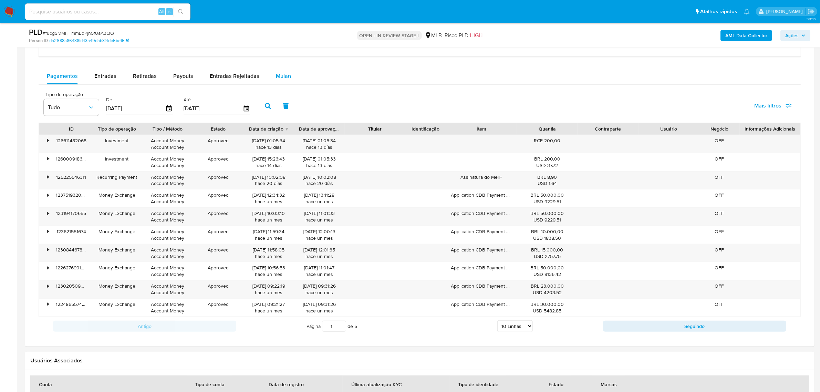
scroll to position [431, 0]
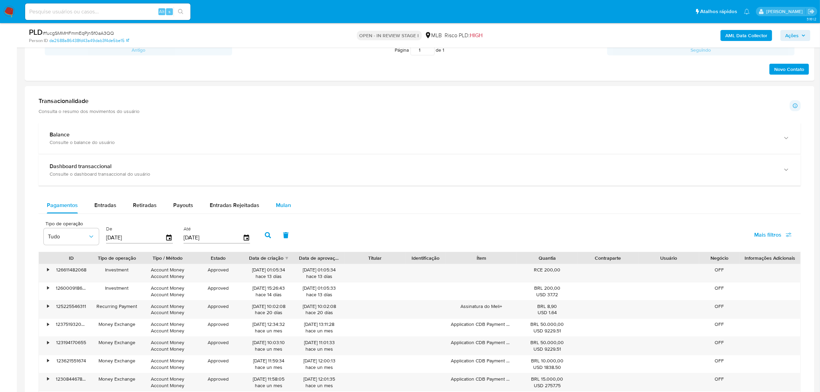
click at [280, 204] on span "Mulan" at bounding box center [283, 205] width 15 height 8
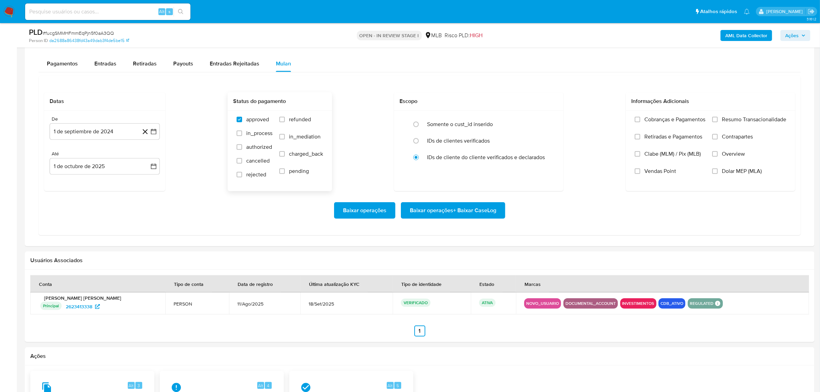
scroll to position [518, 0]
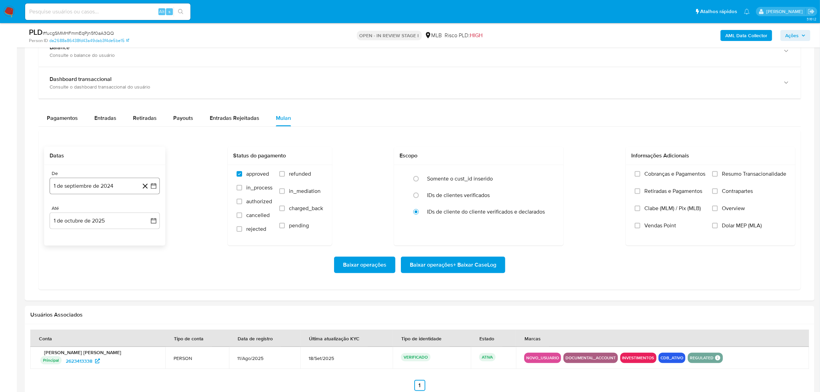
click at [111, 190] on button "1 de septiembre de 2024" at bounding box center [105, 186] width 110 height 17
click at [112, 214] on span "septiembre 2024" at bounding box center [101, 210] width 42 height 7
click at [146, 211] on icon "Año siguiente" at bounding box center [146, 210] width 3 height 5
click at [103, 276] on span "ago" at bounding box center [104, 275] width 9 height 6
click at [118, 238] on button "1" at bounding box center [118, 236] width 11 height 11
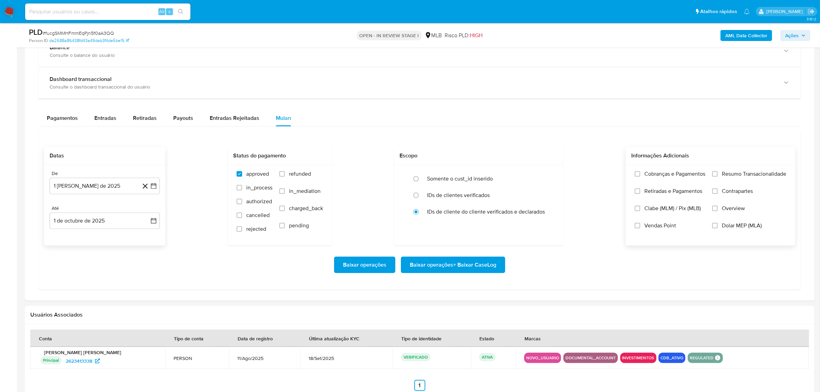
click at [745, 174] on span "Resumo Transacionalidade" at bounding box center [754, 174] width 64 height 7
click at [718, 174] on input "Resumo Transacionalidade" at bounding box center [716, 174] width 6 height 6
click at [478, 259] on span "Baixar operações + Baixar CaseLog" at bounding box center [453, 264] width 86 height 15
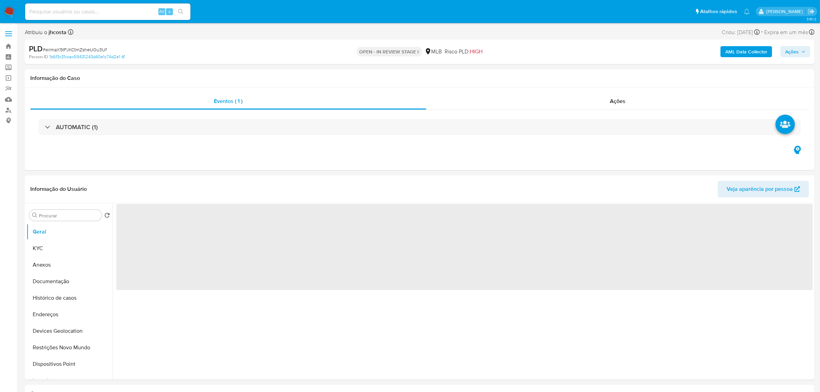
select select "10"
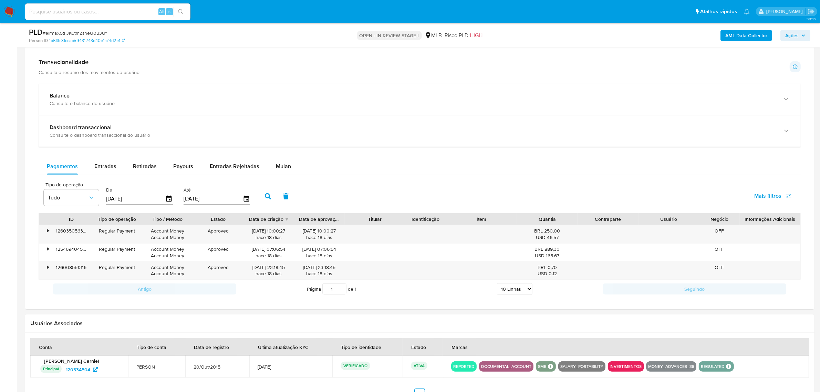
scroll to position [474, 0]
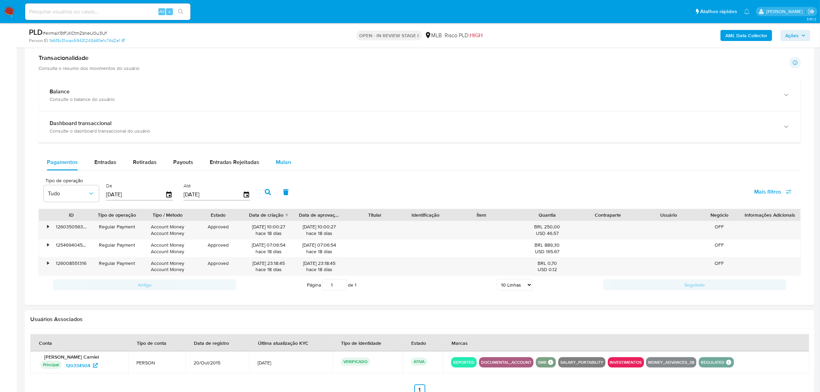
click at [286, 166] on span "Mulan" at bounding box center [283, 162] width 15 height 8
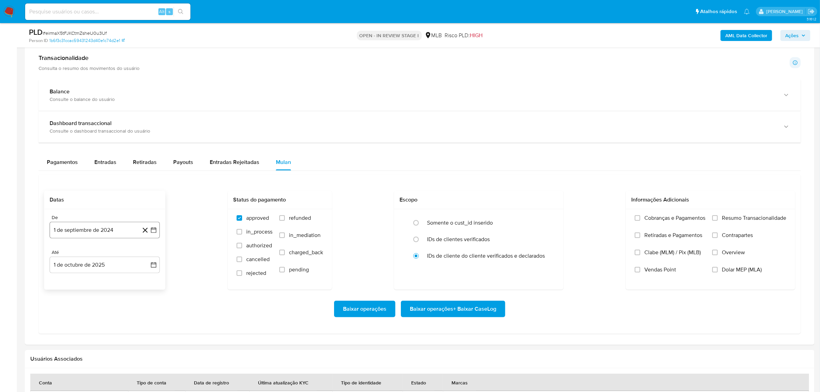
click at [117, 228] on button "1 de septiembre de 2024" at bounding box center [105, 230] width 110 height 17
click at [119, 253] on span "septiembre 2024" at bounding box center [101, 255] width 42 height 7
drag, startPoint x: 145, startPoint y: 253, endPoint x: 144, endPoint y: 264, distance: 10.7
click at [145, 253] on icon "Año siguiente" at bounding box center [146, 255] width 8 height 8
click at [104, 320] on span "ago" at bounding box center [104, 319] width 9 height 6
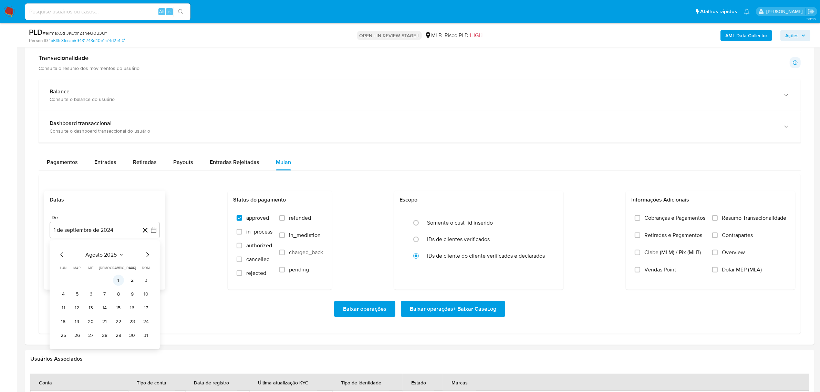
click at [116, 282] on button "1" at bounding box center [118, 280] width 11 height 11
click at [746, 219] on span "Resumo Transacionalidade" at bounding box center [754, 218] width 64 height 7
click at [718, 219] on input "Resumo Transacionalidade" at bounding box center [716, 218] width 6 height 6
click at [460, 309] on span "Baixar operações + Baixar CaseLog" at bounding box center [453, 308] width 86 height 15
